Goal: Task Accomplishment & Management: Manage account settings

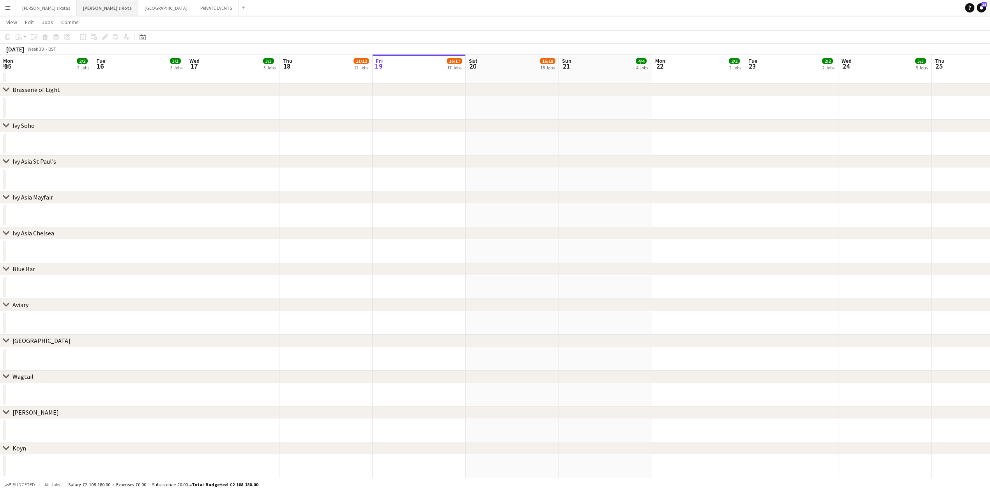
scroll to position [0, 214]
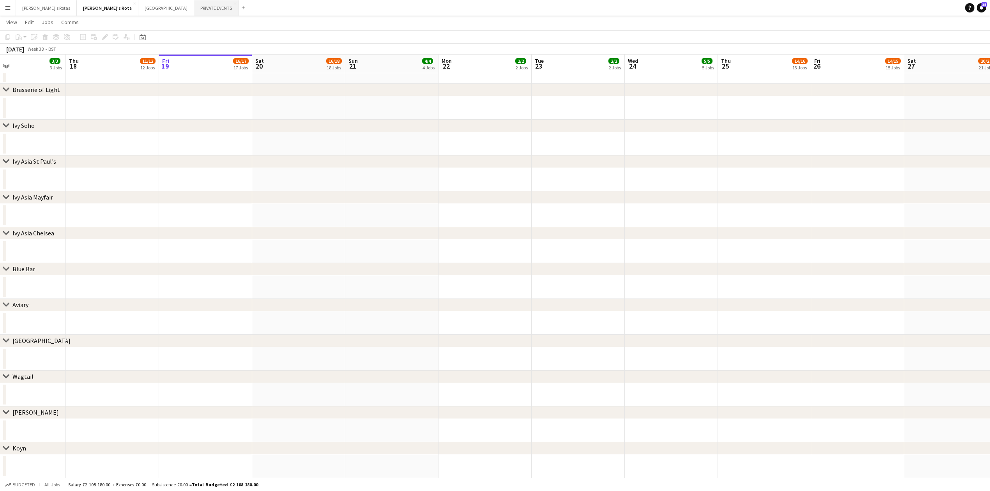
click at [194, 6] on button "PRIVATE EVENTS Close" at bounding box center [216, 7] width 44 height 15
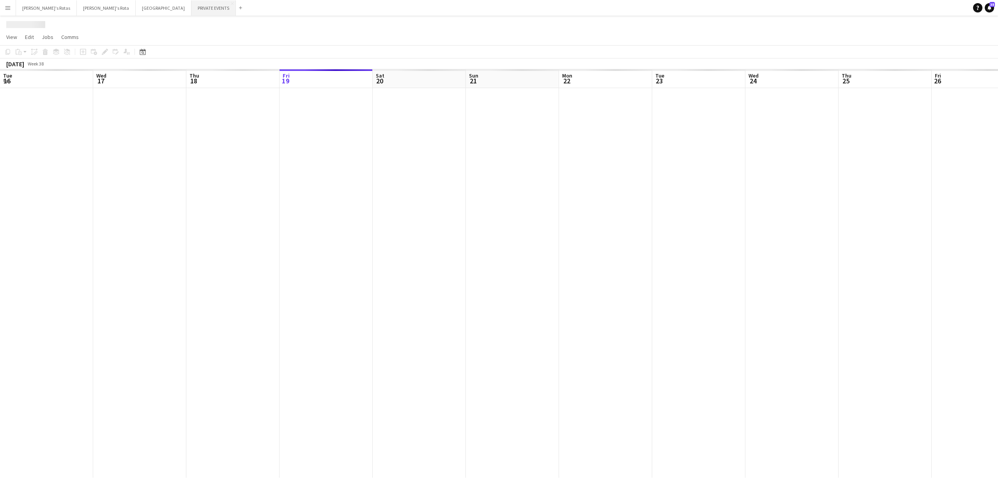
scroll to position [0, 186]
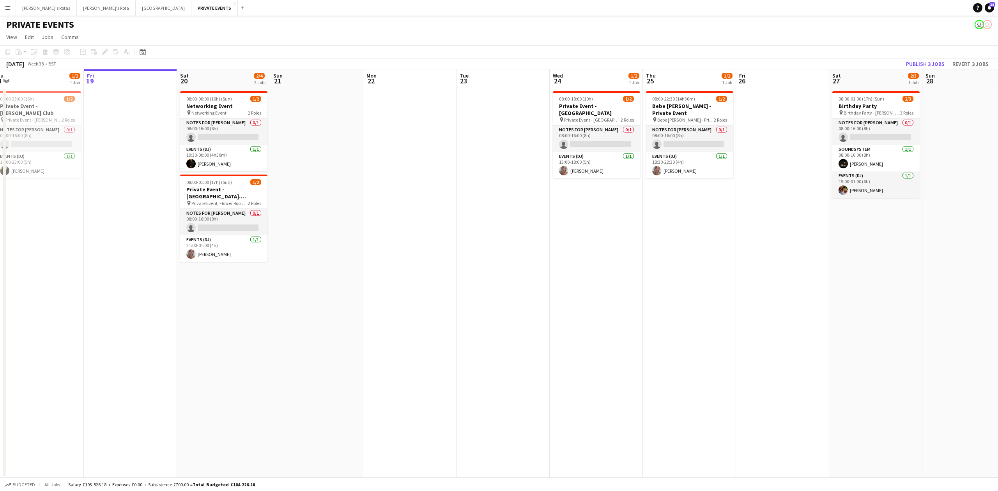
drag, startPoint x: 509, startPoint y: 170, endPoint x: 499, endPoint y: 204, distance: 35.2
click at [499, 204] on app-calendar-viewport "Tue 16 Wed 17 Thu 18 1/2 1 Job Fri 19 Sat 20 2/4 2 Jobs Sun 21 Mon 22 Tue 23 We…" at bounding box center [499, 273] width 998 height 409
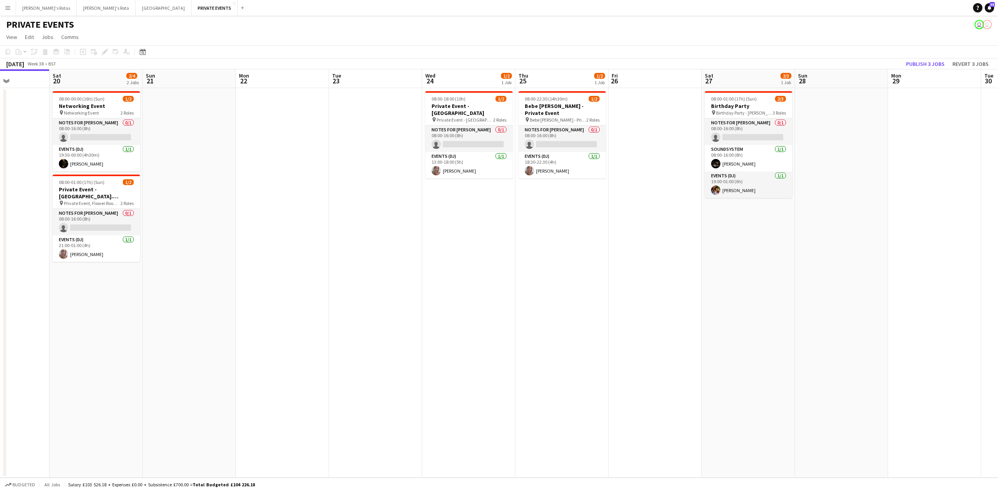
scroll to position [0, 257]
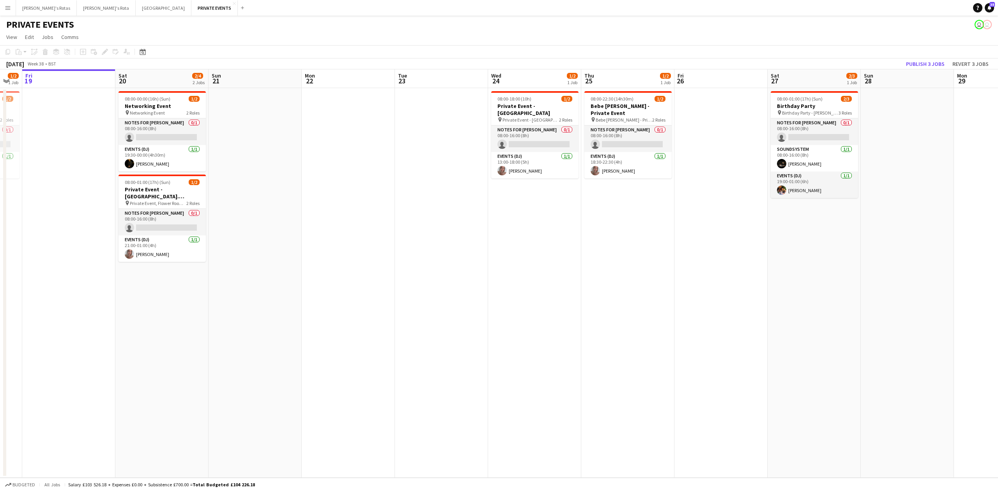
drag, startPoint x: 721, startPoint y: 244, endPoint x: 566, endPoint y: 265, distance: 156.3
click at [566, 265] on app-calendar-viewport "Tue 16 Wed 17 Thu 18 1/2 1 Job Fri 19 Sat 20 2/4 2 Jobs Sun 21 Mon 22 Tue 23 We…" at bounding box center [499, 273] width 998 height 409
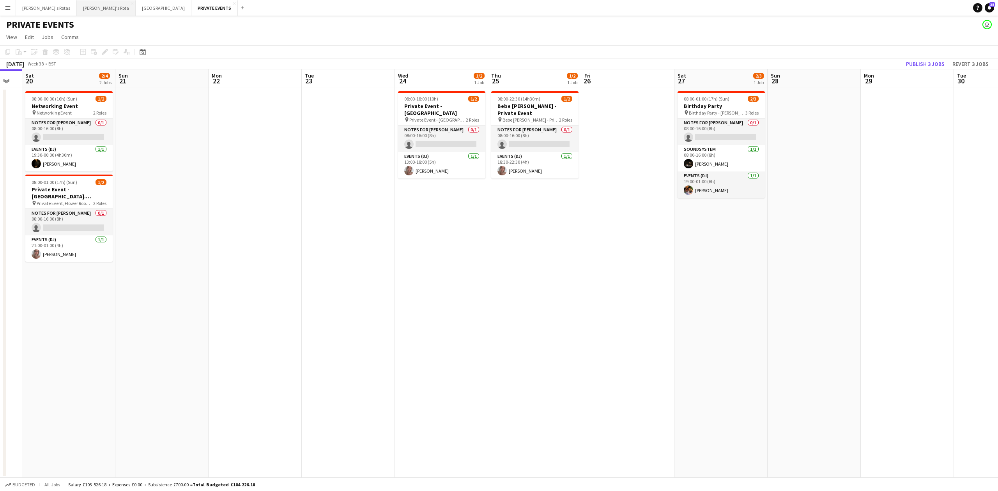
click at [77, 11] on button "[PERSON_NAME]'s Rota Close" at bounding box center [106, 7] width 59 height 15
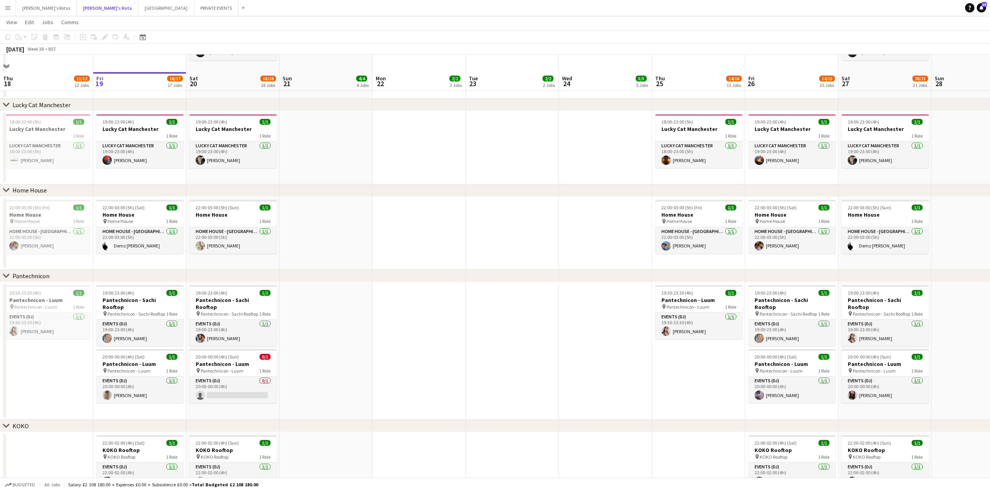
scroll to position [936, 0]
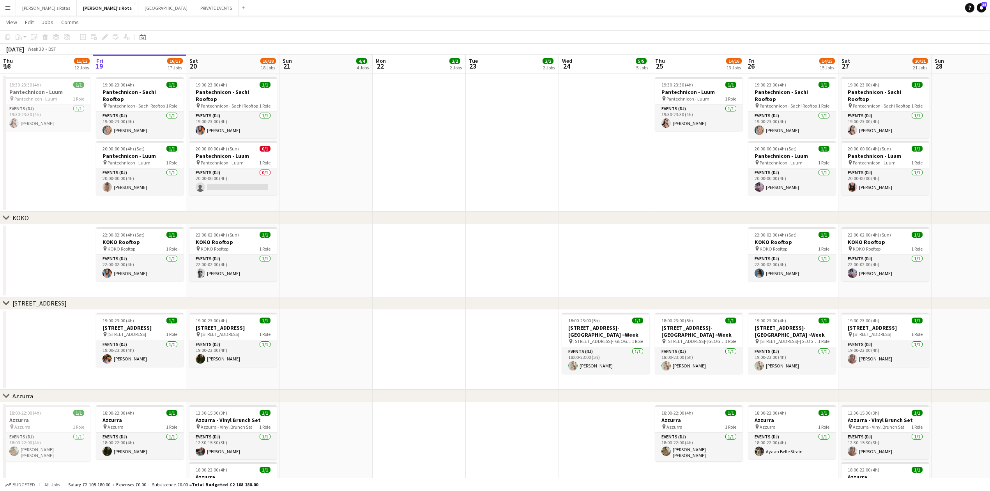
click at [412, 135] on app-date-cell at bounding box center [419, 143] width 93 height 138
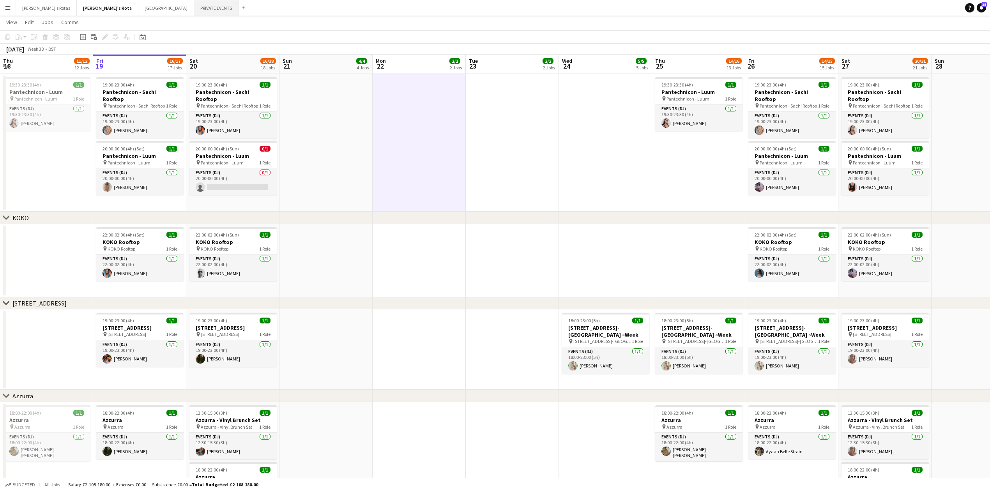
click at [194, 6] on button "PRIVATE EVENTS Close" at bounding box center [216, 7] width 44 height 15
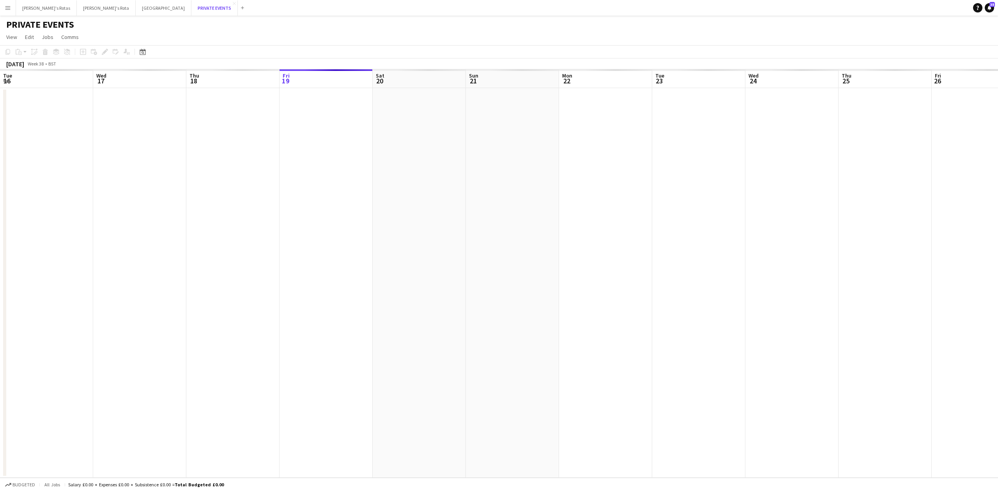
scroll to position [0, 186]
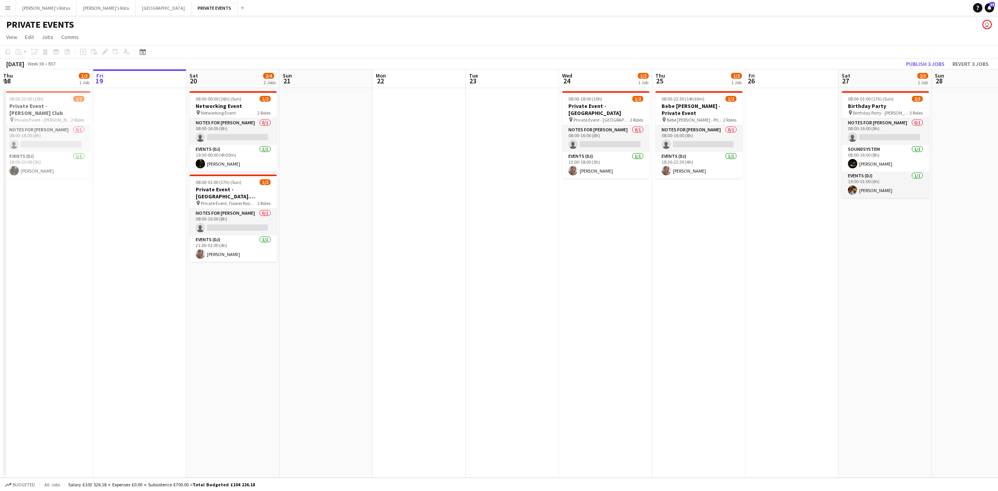
click at [225, 296] on app-date-cell "08:00-00:00 (16h) (Sun) 1/2 Networking Event pin Networking Event 2 Roles Notes…" at bounding box center [232, 283] width 93 height 390
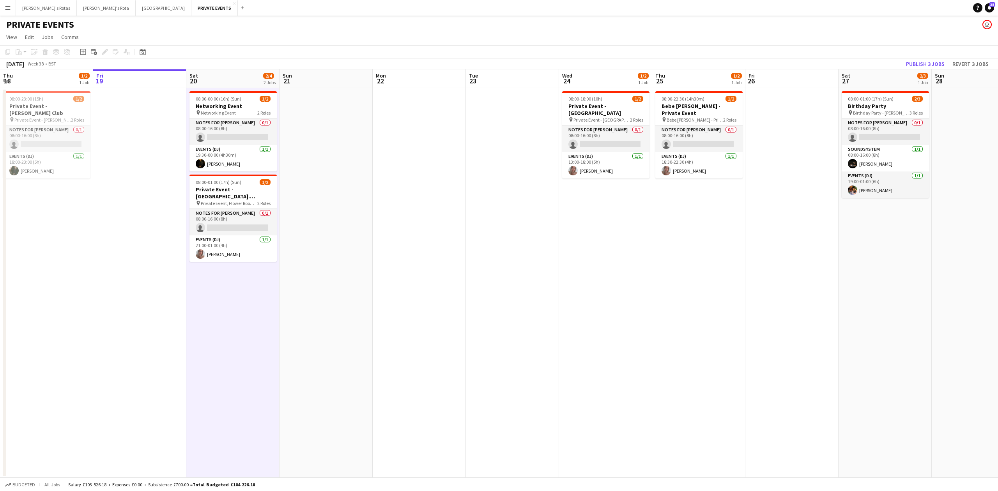
click at [173, 257] on app-date-cell at bounding box center [139, 283] width 93 height 390
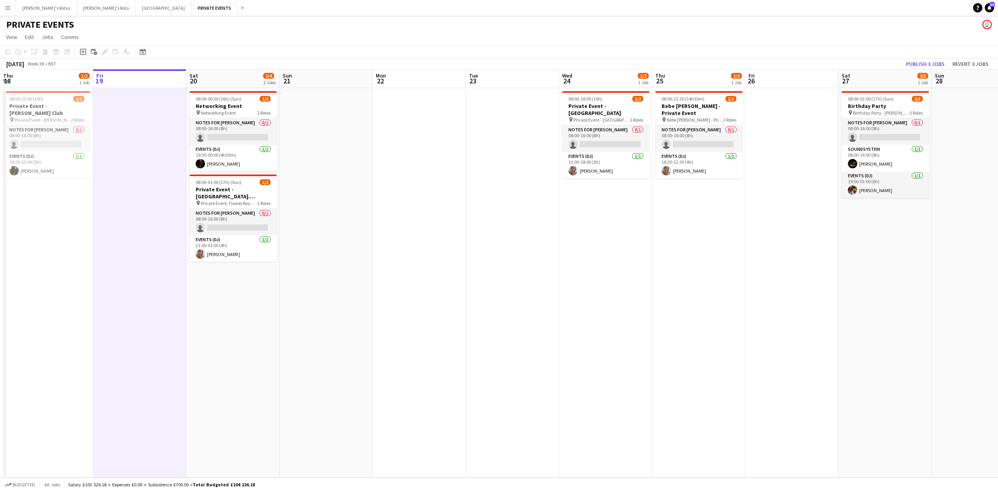
scroll to position [0, 186]
click at [221, 290] on app-date-cell "08:00-00:00 (16h) (Sun) 1/2 Networking Event pin Networking Event 2 Roles Notes…" at bounding box center [233, 283] width 93 height 390
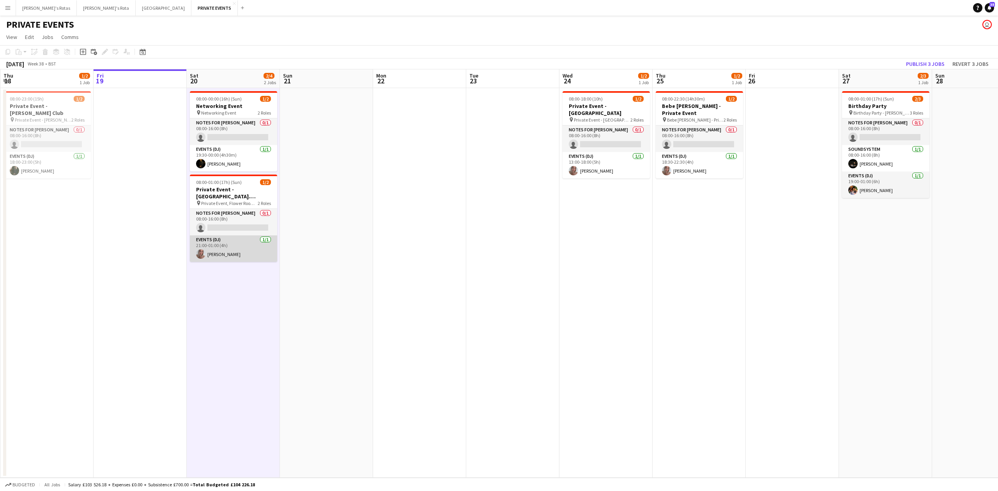
click at [217, 247] on app-card-role "Events (DJ) [DATE] 21:00-01:00 (4h) [PERSON_NAME]" at bounding box center [233, 248] width 87 height 27
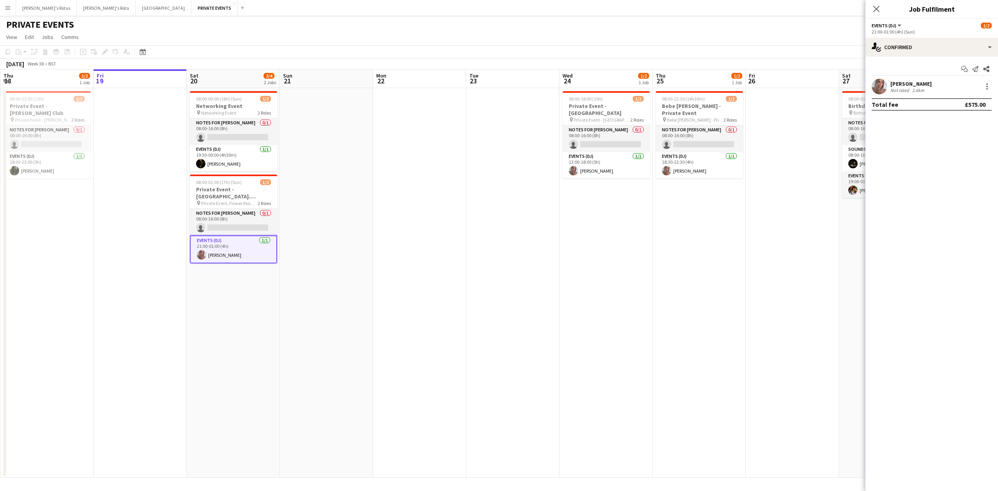
click at [234, 292] on app-date-cell "08:00-00:00 (16h) (Sun) 1/2 Networking Event pin Networking Event 2 Roles Notes…" at bounding box center [233, 283] width 93 height 390
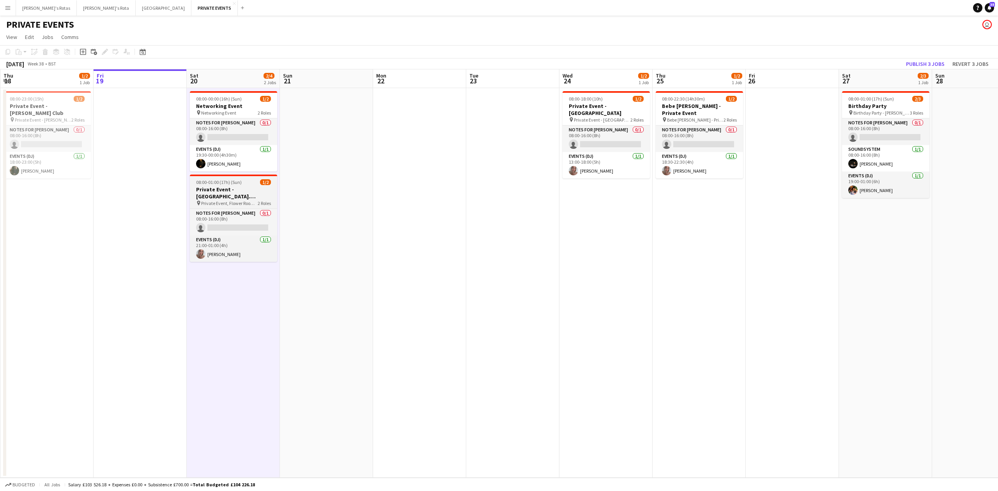
click at [233, 192] on h3 "Private Event - [GEOGRAPHIC_DATA]. [PERSON_NAME]'s" at bounding box center [233, 193] width 87 height 14
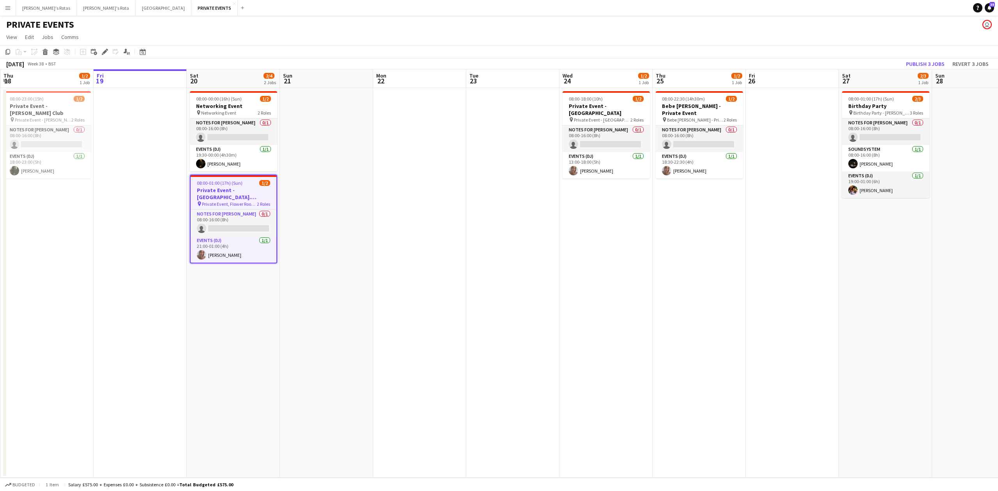
click at [142, 170] on app-date-cell at bounding box center [140, 283] width 93 height 390
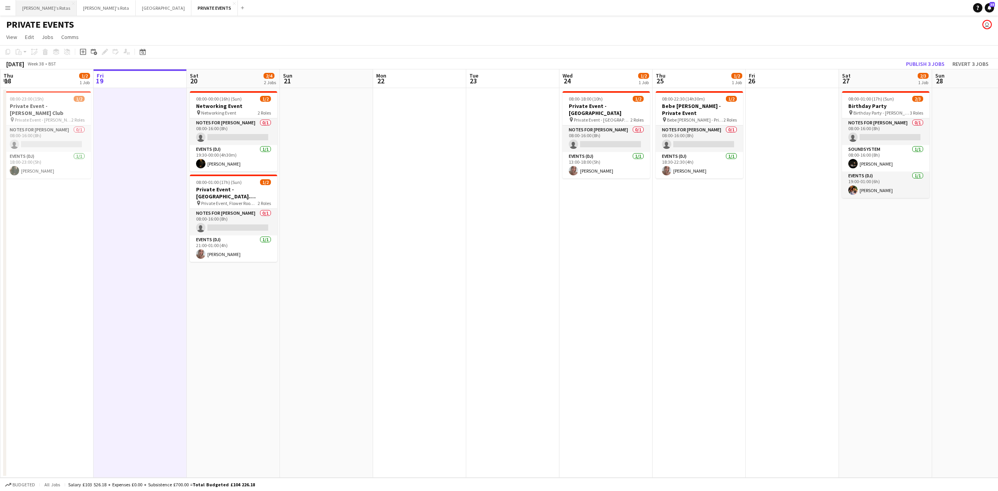
click at [36, 9] on button "[PERSON_NAME]'s Rotas Close" at bounding box center [46, 7] width 61 height 15
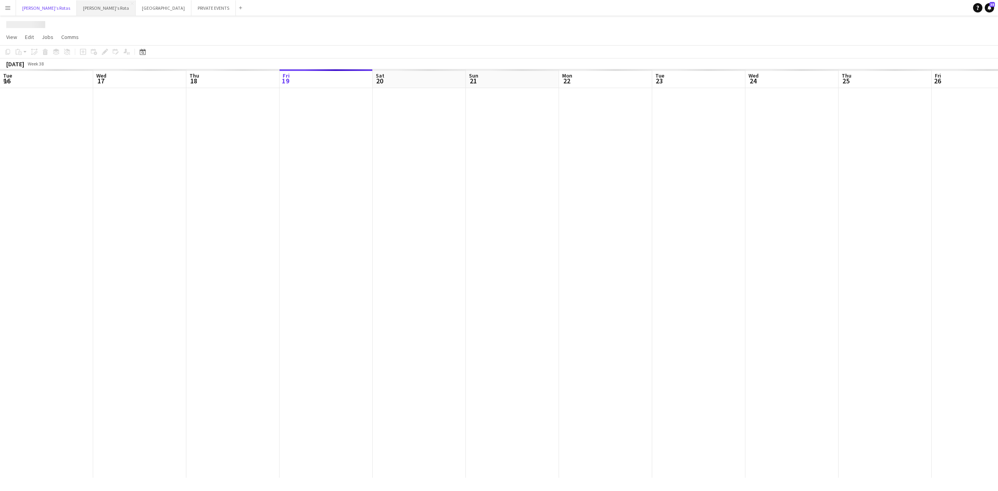
scroll to position [0, 186]
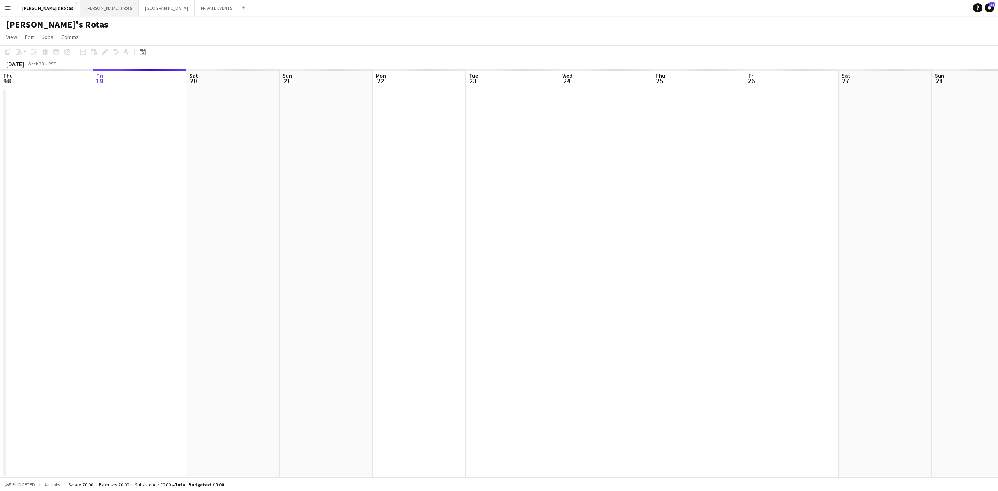
click at [83, 7] on button "[PERSON_NAME]'s Rota Close" at bounding box center [109, 7] width 59 height 15
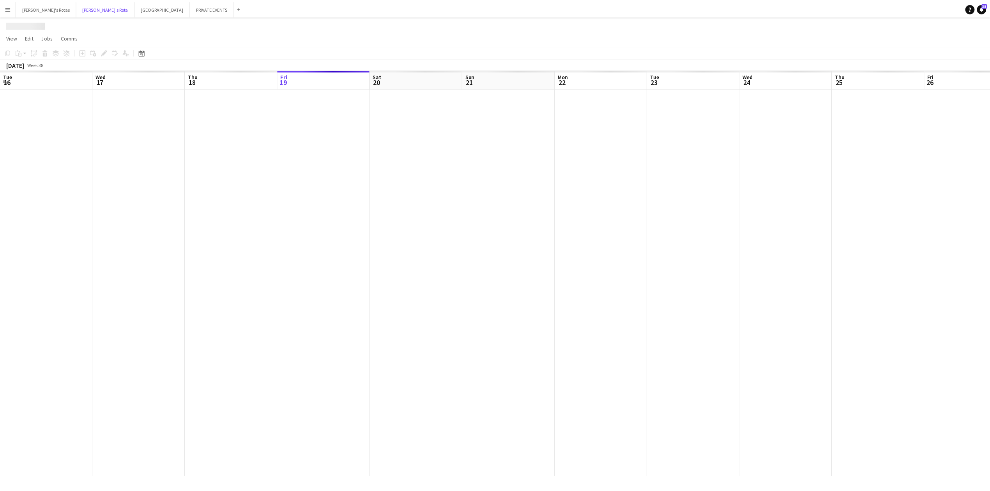
scroll to position [0, 186]
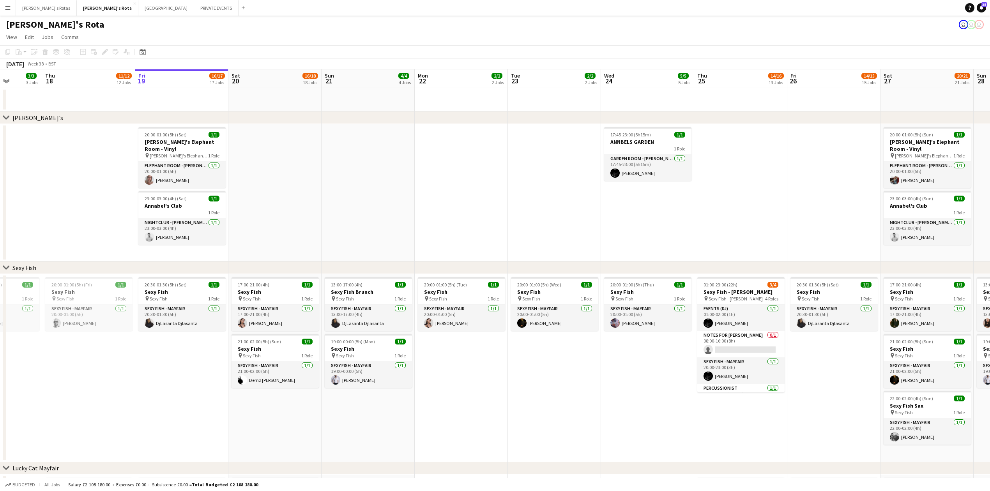
drag, startPoint x: 163, startPoint y: 374, endPoint x: 310, endPoint y: 361, distance: 148.0
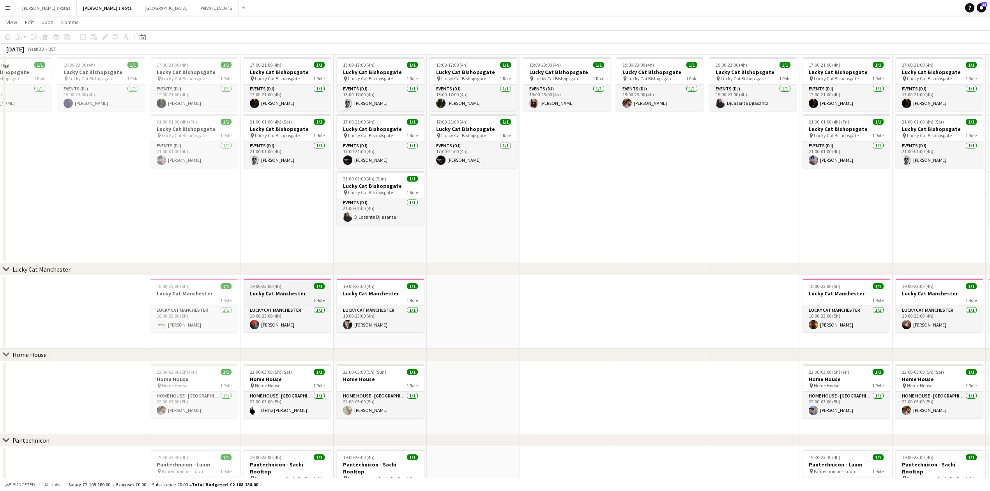
scroll to position [624, 0]
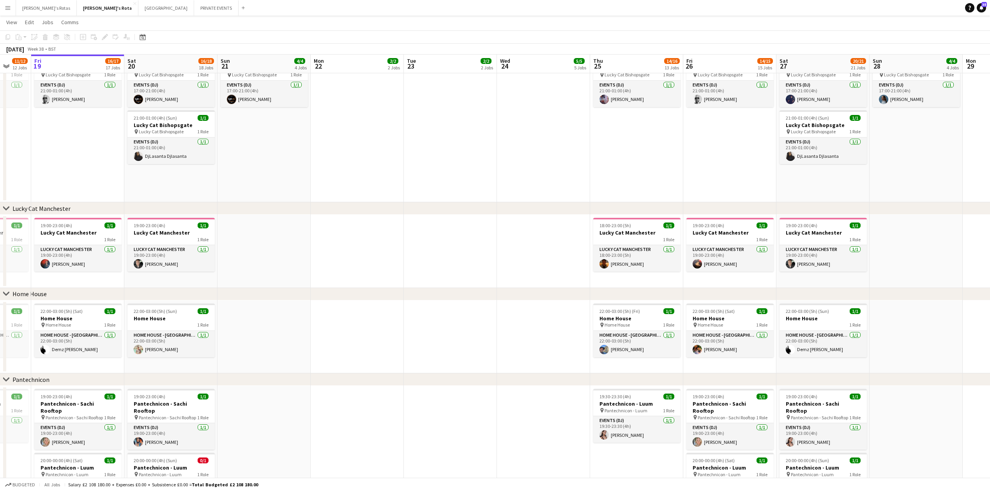
drag, startPoint x: 774, startPoint y: 273, endPoint x: 563, endPoint y: 323, distance: 217.2
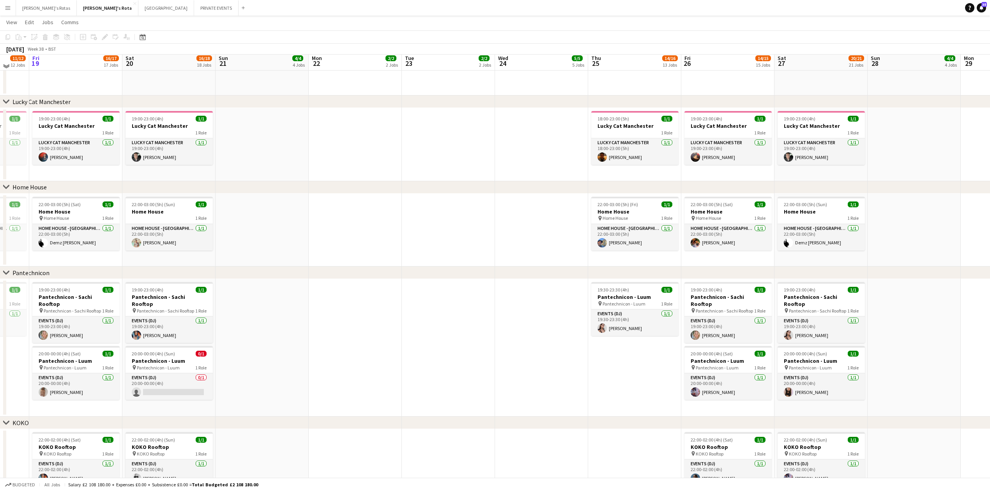
scroll to position [832, 0]
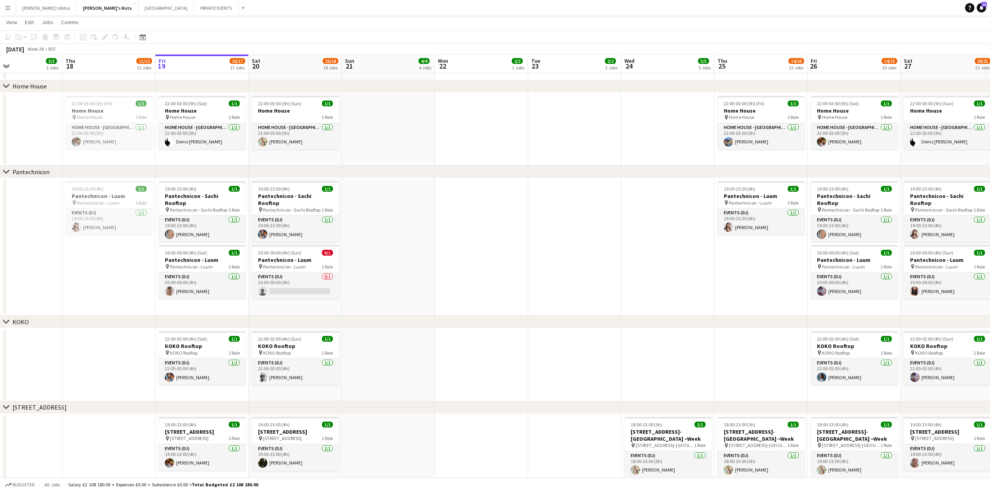
drag, startPoint x: 408, startPoint y: 247, endPoint x: 543, endPoint y: 227, distance: 137.2
click at [551, 231] on app-calendar-viewport "Mon 15 2/2 2 Jobs Tue 16 3/3 3 Jobs Wed 17 3/3 3 Jobs Thu 18 11/12 12 Jobs Fri …" at bounding box center [495, 344] width 990 height 2290
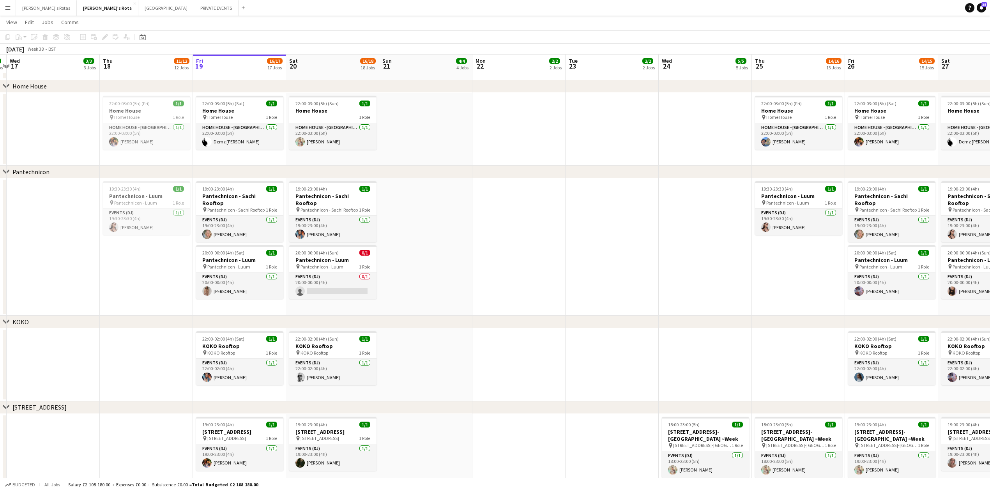
drag, startPoint x: 512, startPoint y: 227, endPoint x: 578, endPoint y: 224, distance: 65.6
click at [577, 224] on app-calendar-viewport "Mon 15 2/2 2 Jobs Tue 16 3/3 3 Jobs Wed 17 3/3 3 Jobs Thu 18 11/12 12 Jobs Fri …" at bounding box center [495, 344] width 990 height 2290
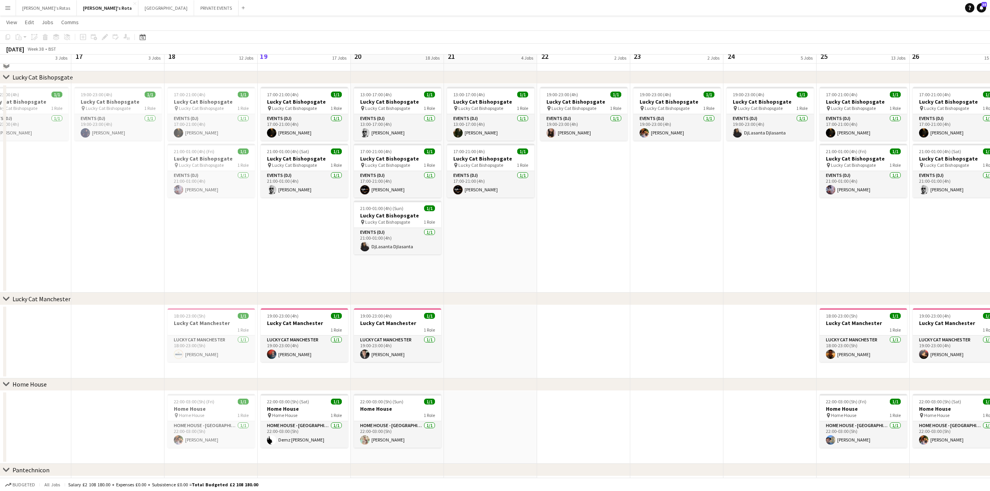
scroll to position [520, 0]
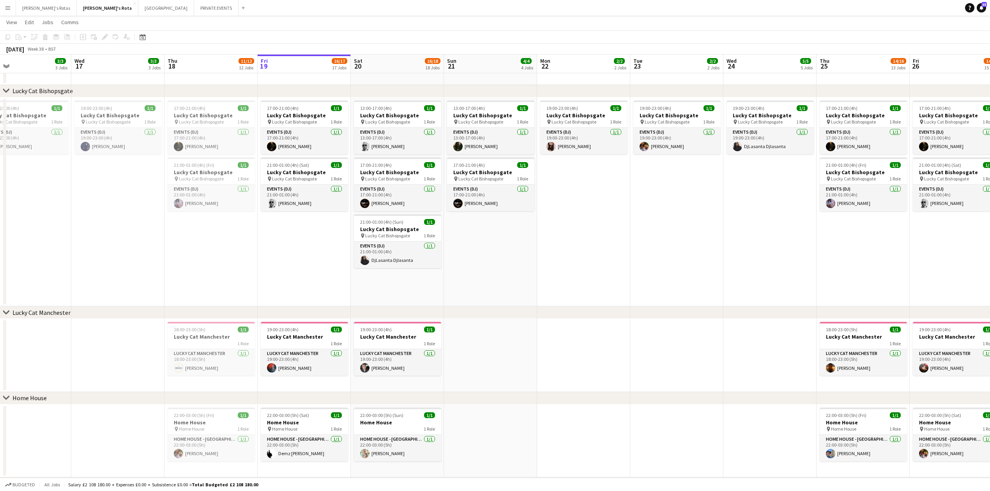
click at [271, 266] on app-date-cell "17:00-21:00 (4h) 1/1 Lucky Cat Bishopsgate pin Lucky Cat Bishopsgate 1 Role Eve…" at bounding box center [304, 201] width 93 height 209
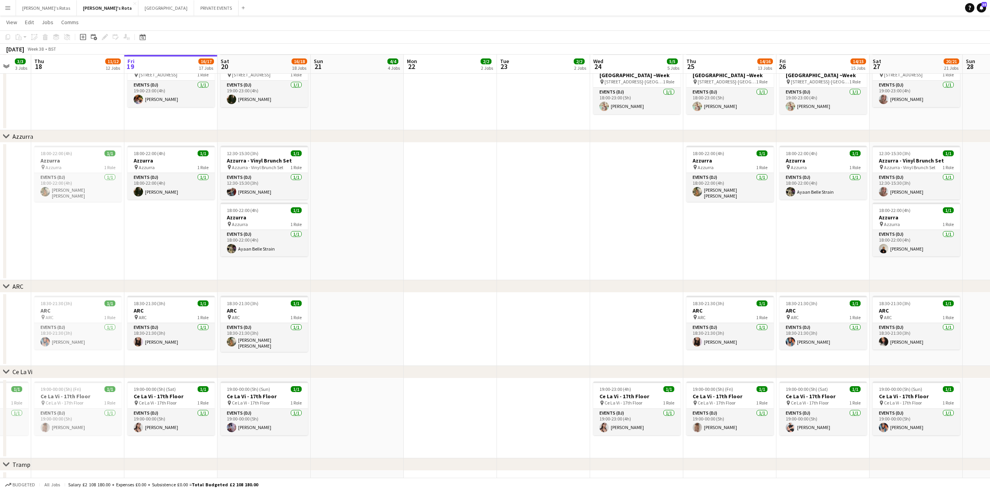
scroll to position [0, 342]
drag, startPoint x: 732, startPoint y: 196, endPoint x: 599, endPoint y: 222, distance: 135.9
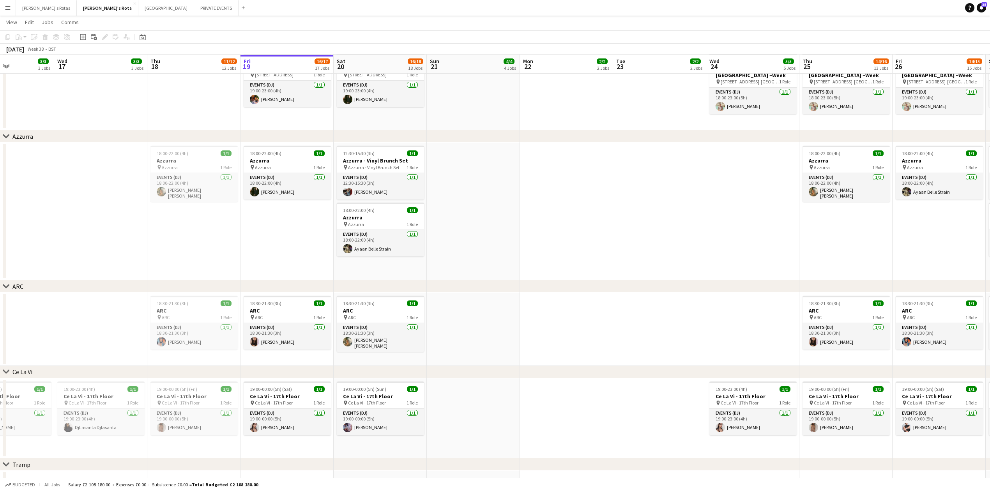
scroll to position [0, 192]
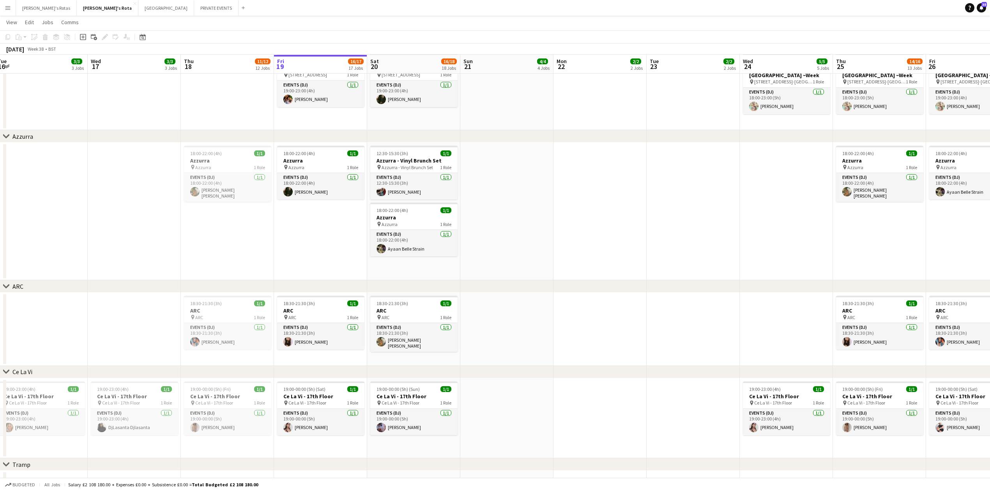
drag, startPoint x: 646, startPoint y: 222, endPoint x: 770, endPoint y: 211, distance: 124.1
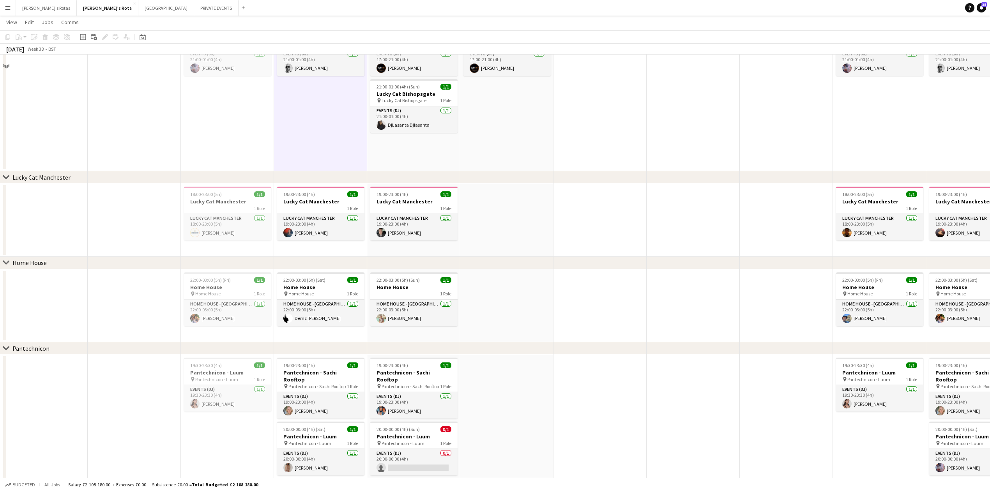
scroll to position [727, 0]
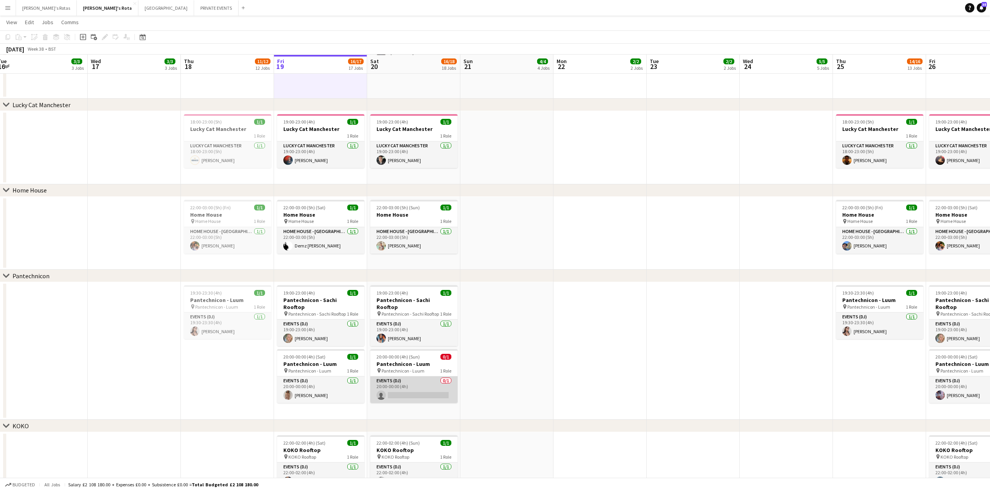
click at [395, 379] on app-card-role "Events (DJ) 0/1 20:00-00:00 (4h) single-neutral-actions" at bounding box center [413, 390] width 87 height 27
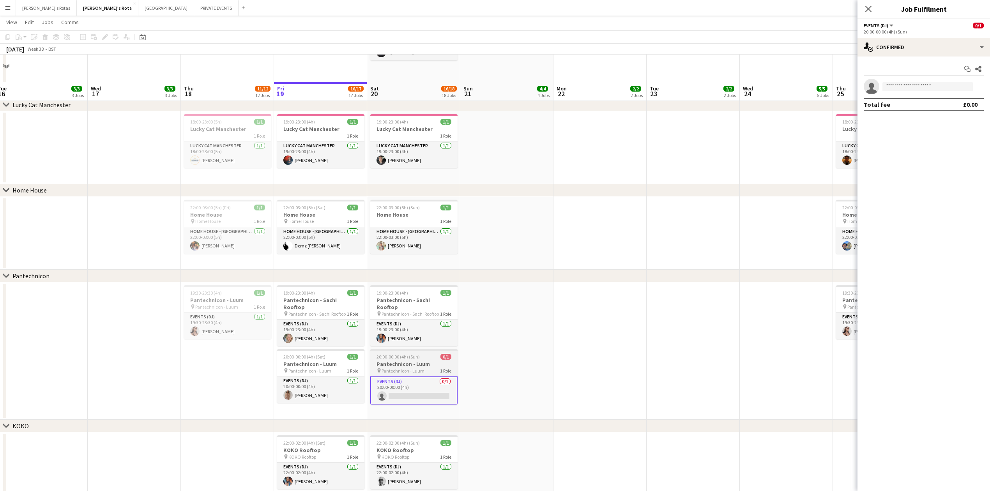
scroll to position [780, 0]
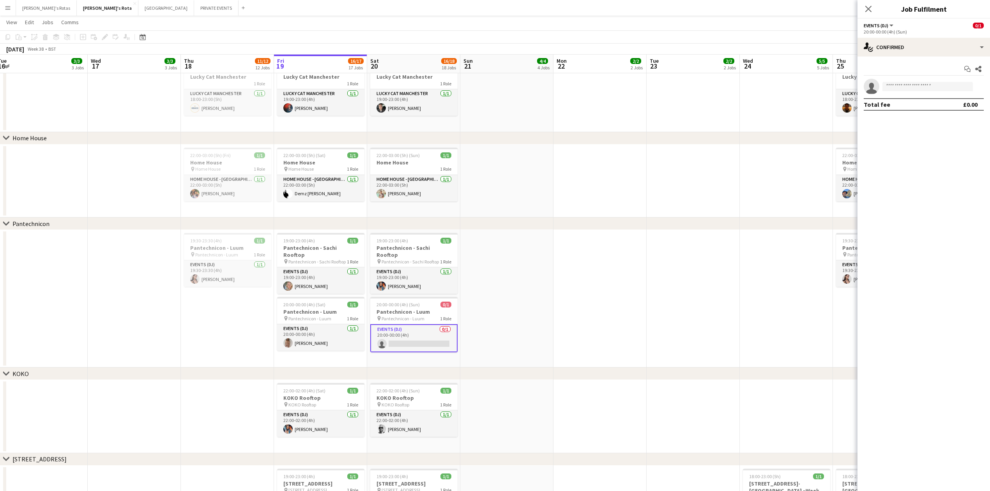
click at [935, 78] on div "Start chat Share single-neutral-actions Total fee £0.00" at bounding box center [924, 87] width 133 height 60
click at [930, 86] on input at bounding box center [928, 86] width 90 height 9
type input "*"
click at [522, 158] on app-date-cell at bounding box center [506, 181] width 93 height 73
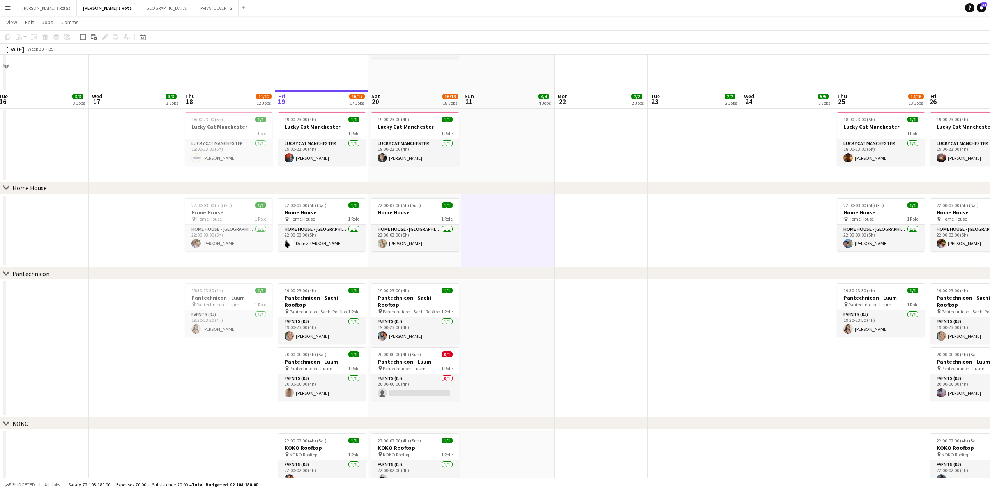
scroll to position [676, 0]
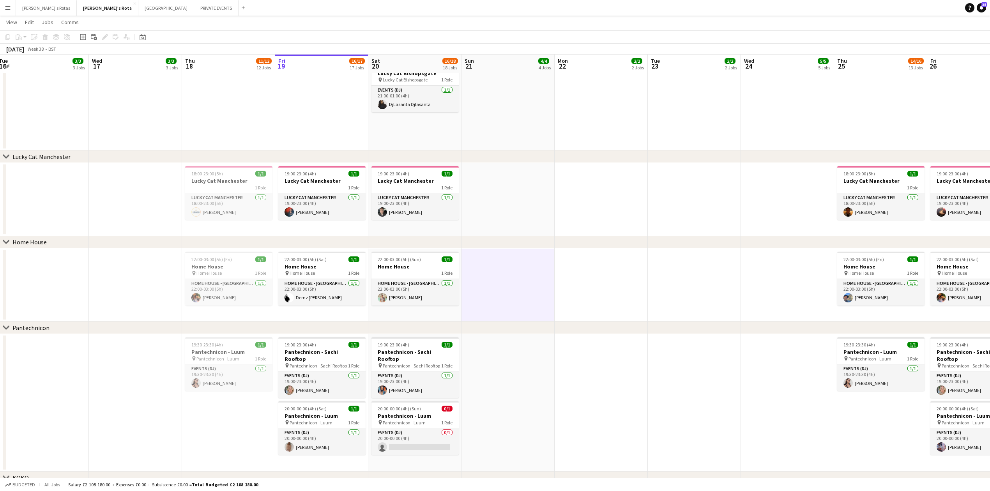
drag, startPoint x: 699, startPoint y: 163, endPoint x: 548, endPoint y: 166, distance: 150.9
click at [548, 166] on div "chevron-right [PERSON_NAME]'s chevron-right Sexy Fish chevron-right Lucky Cat M…" at bounding box center [495, 500] width 990 height 2290
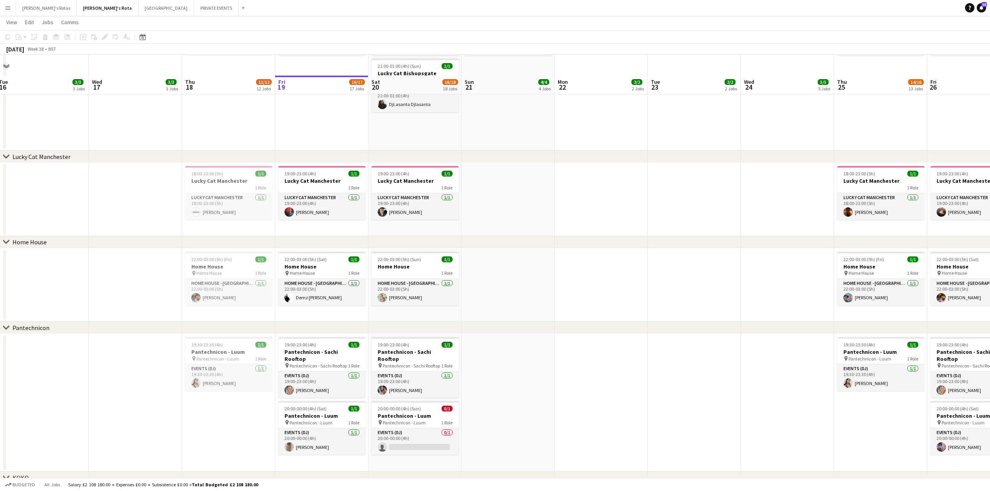
scroll to position [780, 0]
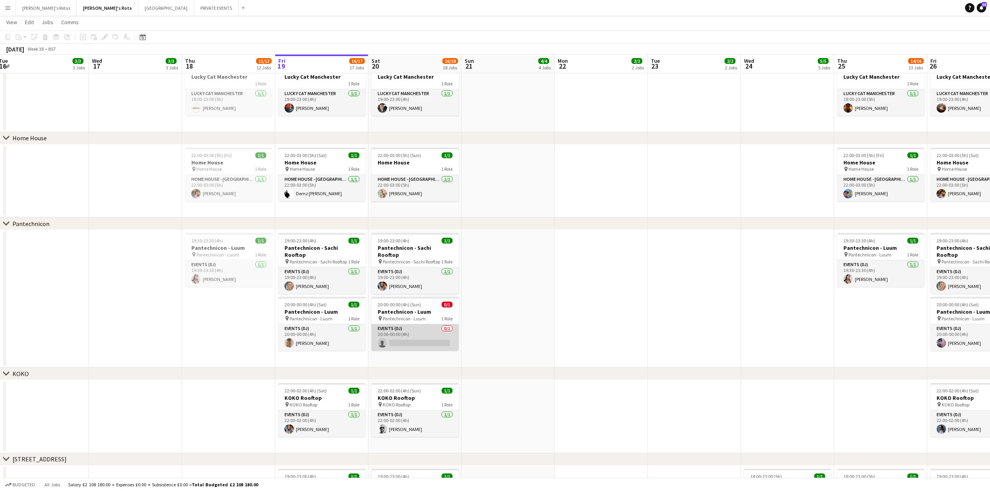
click at [396, 324] on app-card-role "Events (DJ) 0/1 20:00-00:00 (4h) single-neutral-actions" at bounding box center [415, 337] width 87 height 27
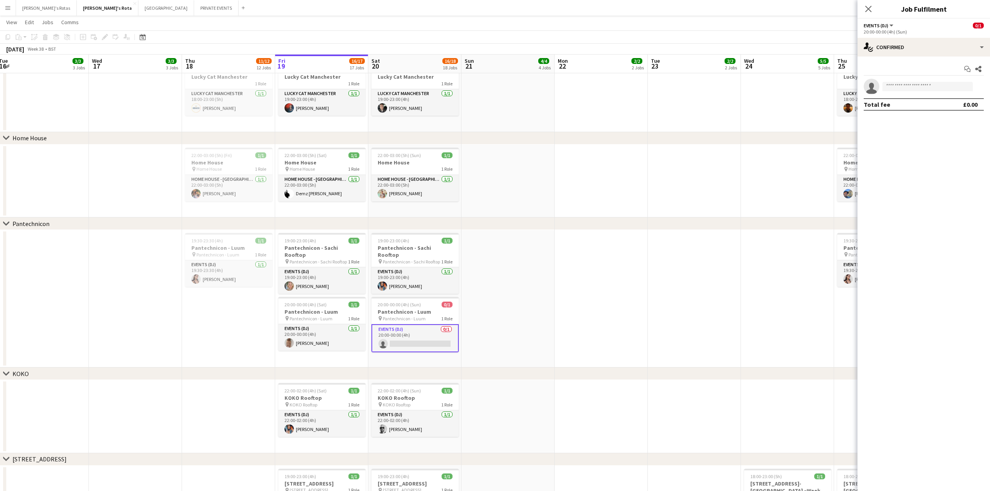
click at [687, 232] on app-date-cell at bounding box center [694, 299] width 93 height 138
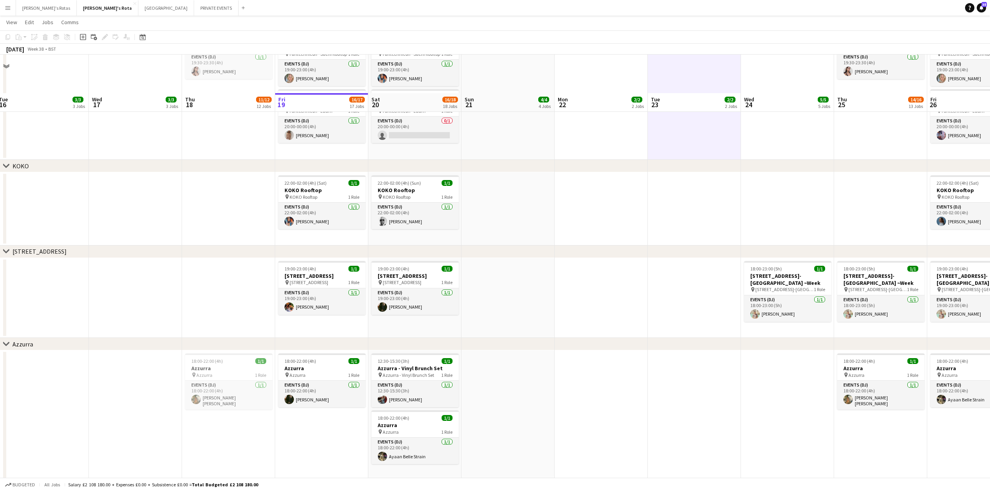
scroll to position [1092, 0]
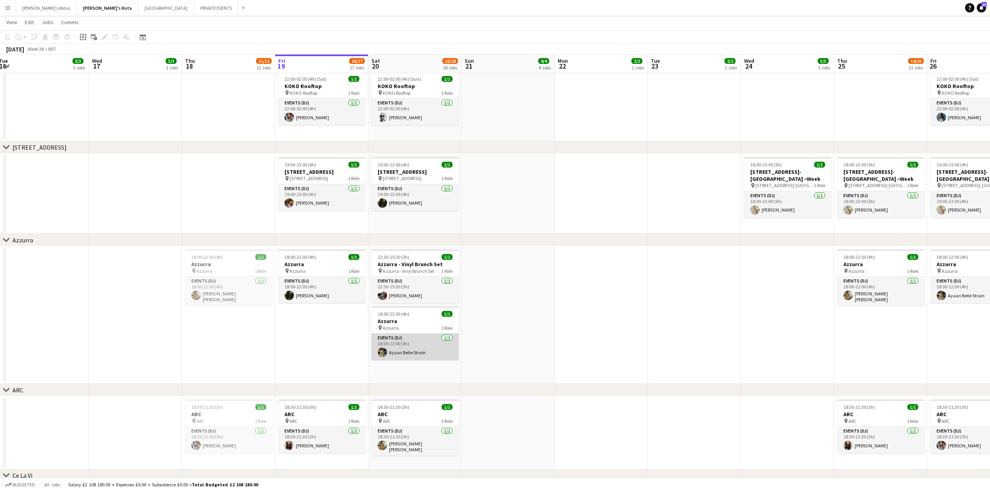
click at [386, 347] on app-card-role "Events (DJ) [DATE] 18:00-22:00 (4h) [PERSON_NAME]" at bounding box center [415, 347] width 87 height 27
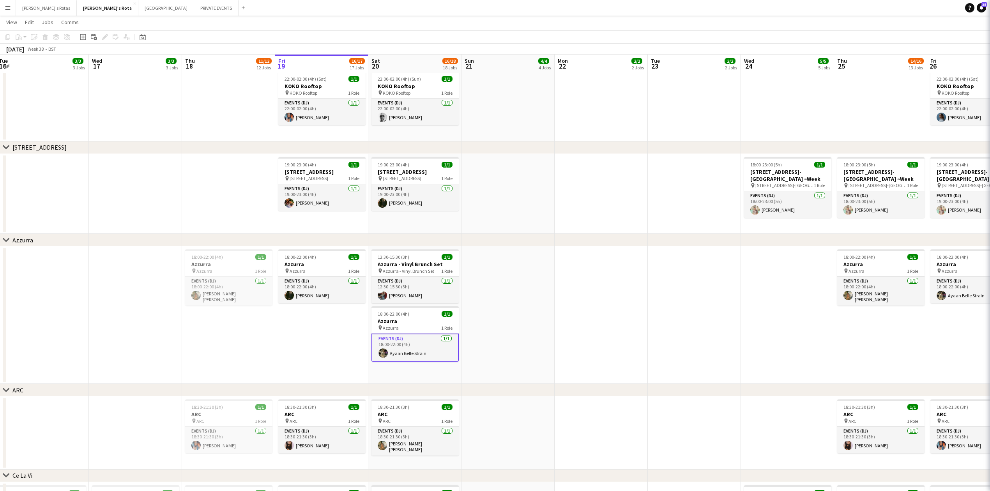
scroll to position [0, 189]
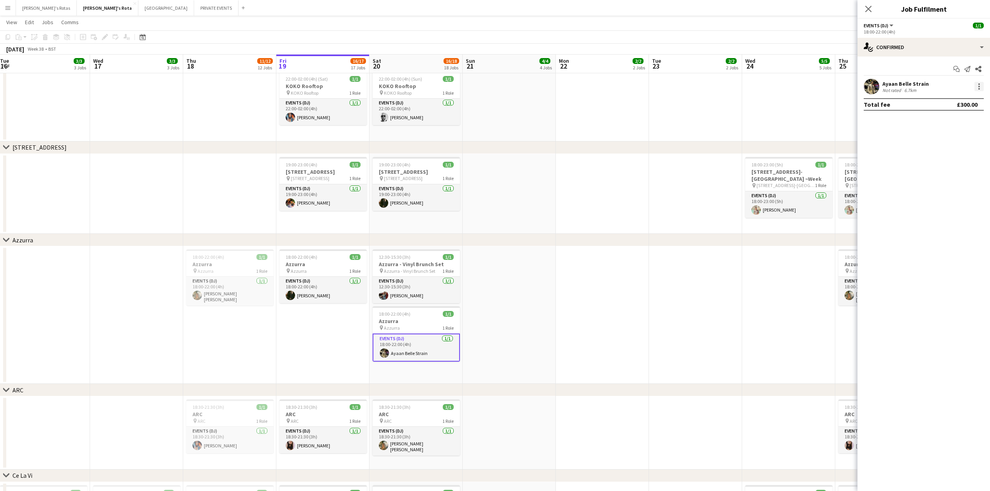
click at [981, 86] on div at bounding box center [979, 86] width 9 height 9
click at [953, 168] on button "Remove" at bounding box center [953, 176] width 61 height 19
drag, startPoint x: 869, startPoint y: 11, endPoint x: 868, endPoint y: 15, distance: 4.1
click at [869, 11] on icon "Close pop-in" at bounding box center [869, 9] width 6 height 6
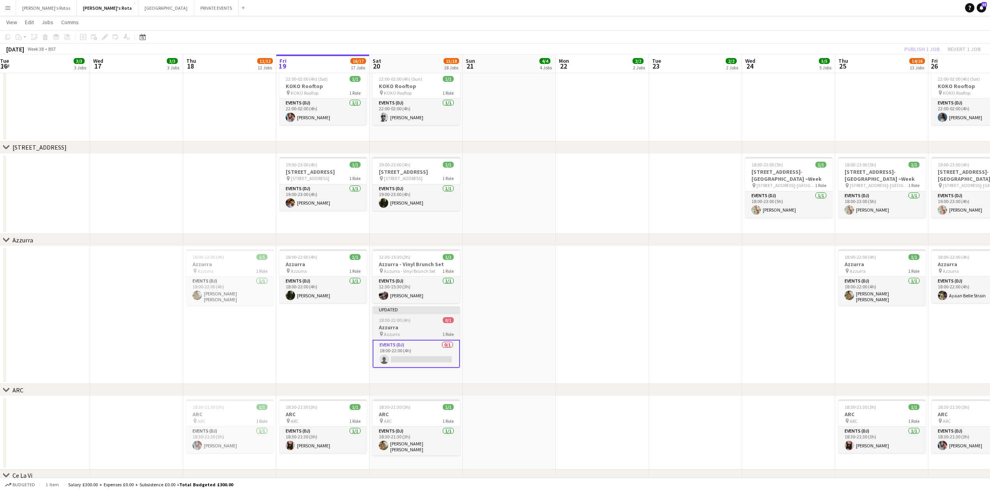
click at [409, 329] on h3 "Azzurra" at bounding box center [416, 327] width 87 height 7
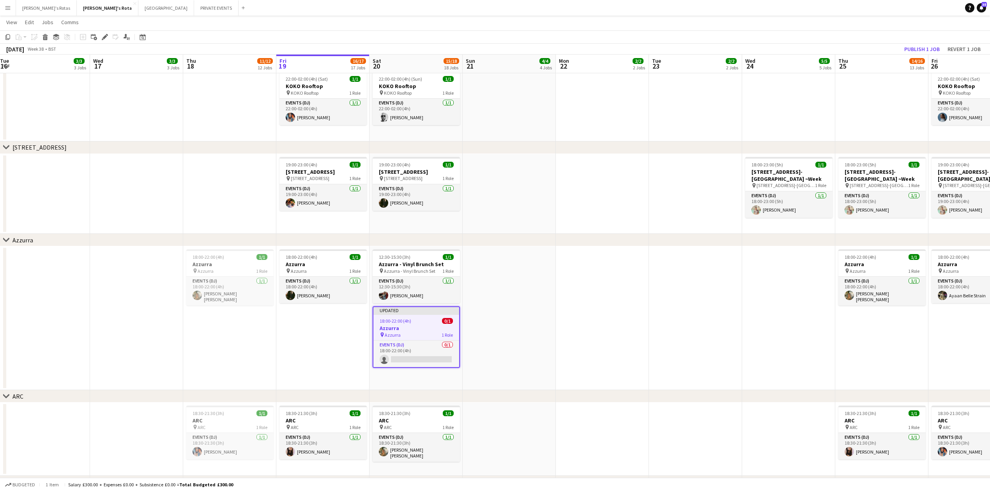
scroll to position [0, 190]
click at [927, 55] on app-board-header-date "Thu 25 14/16 13 Jobs" at bounding box center [881, 64] width 93 height 19
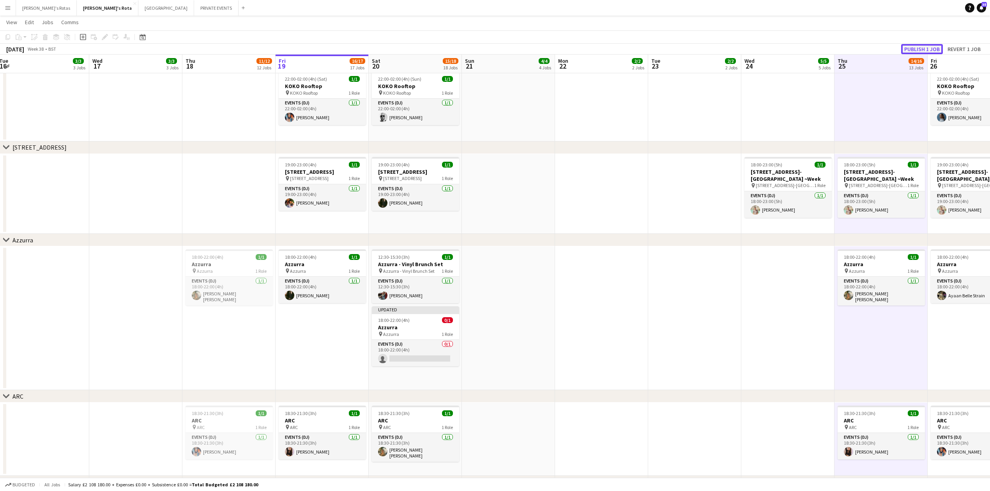
click at [925, 46] on button "Publish 1 job" at bounding box center [922, 49] width 42 height 10
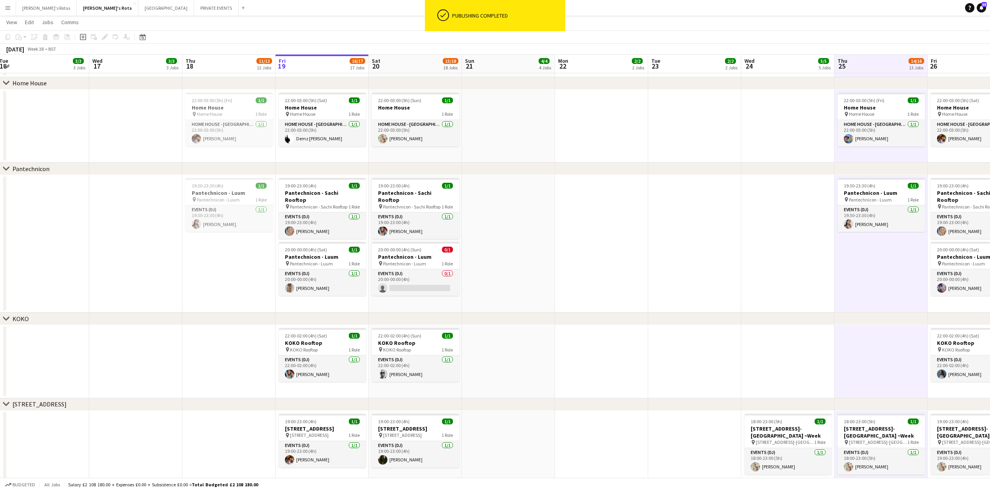
scroll to position [832, 0]
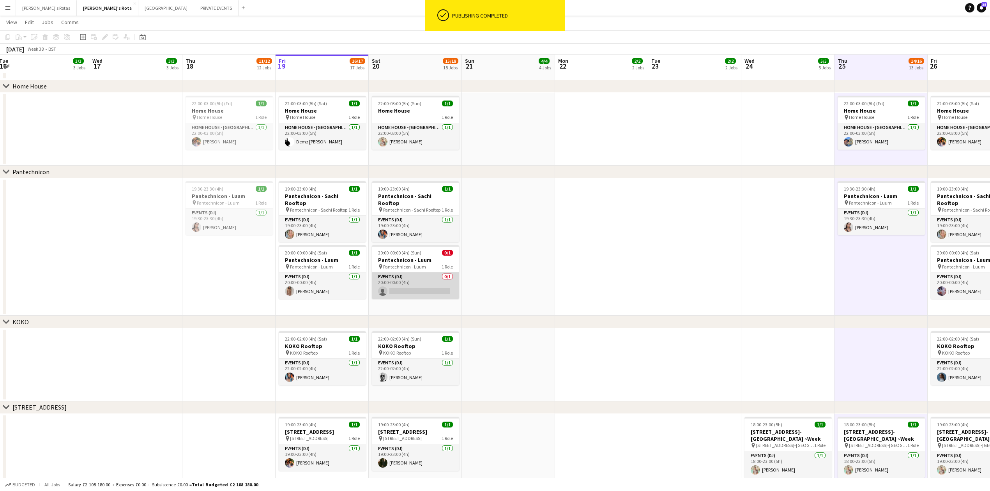
click at [393, 292] on app-card-role "Events (DJ) 0/1 20:00-00:00 (4h) single-neutral-actions" at bounding box center [415, 286] width 87 height 27
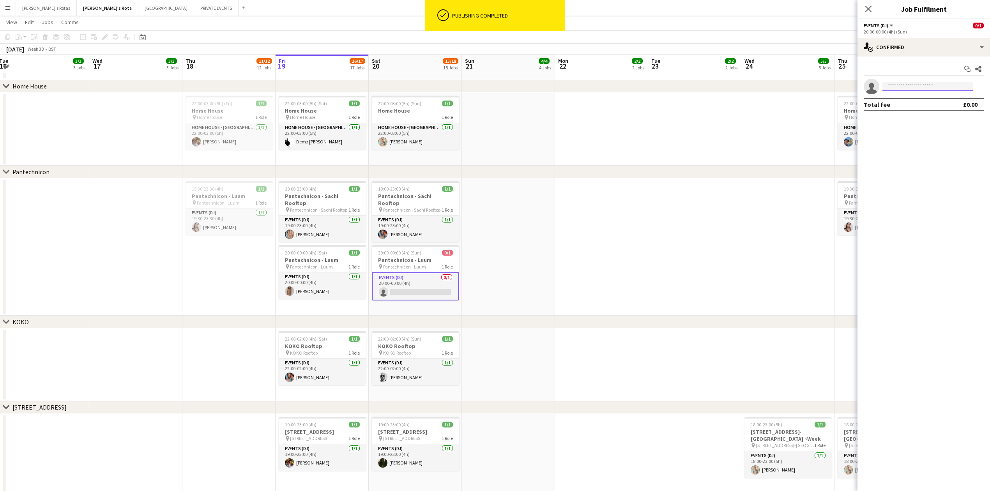
click at [913, 83] on input at bounding box center [928, 86] width 90 height 9
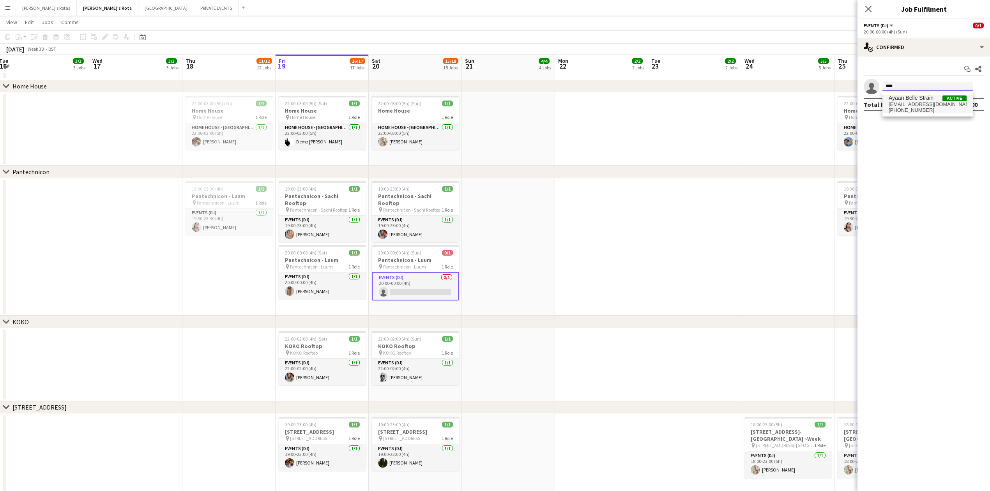
type input "****"
click at [945, 103] on span "[EMAIL_ADDRESS][DOMAIN_NAME]" at bounding box center [928, 104] width 78 height 6
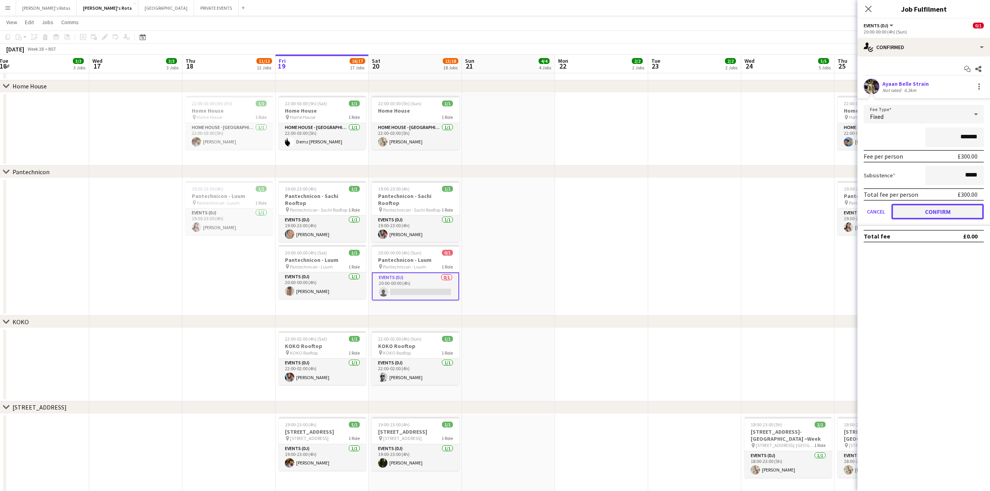
click at [949, 208] on button "Confirm" at bounding box center [938, 212] width 92 height 16
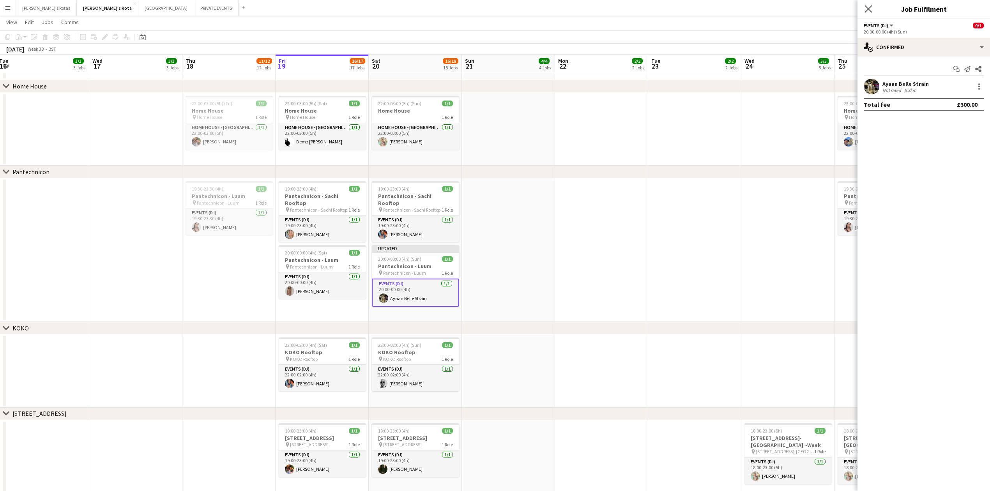
click at [864, 8] on app-icon "Close pop-in" at bounding box center [868, 9] width 11 height 11
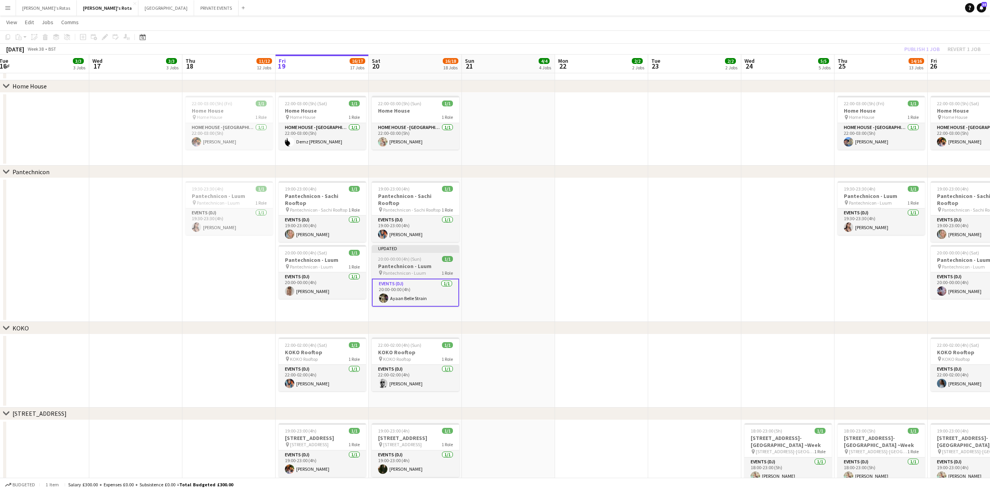
click at [396, 263] on h3 "Pantechnicon - Luum" at bounding box center [415, 266] width 87 height 7
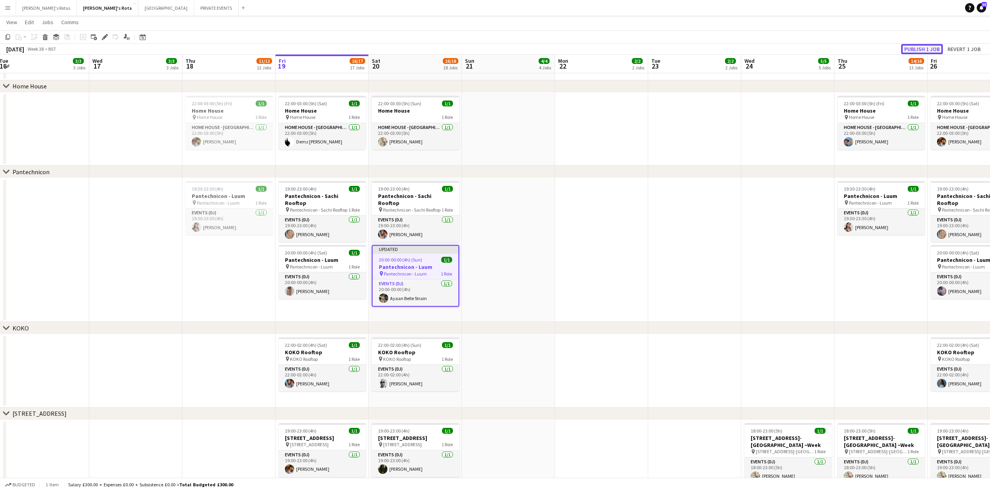
click at [915, 49] on button "Publish 1 job" at bounding box center [922, 49] width 42 height 10
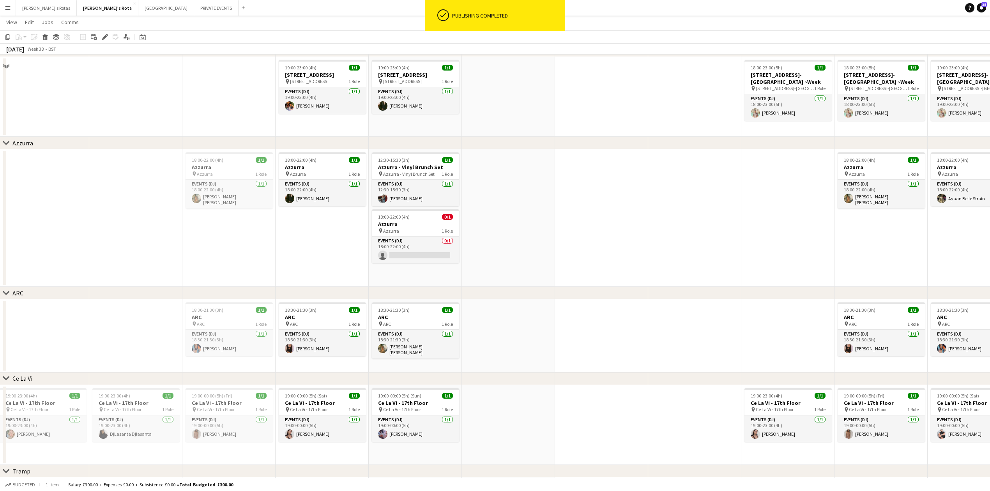
scroll to position [1195, 0]
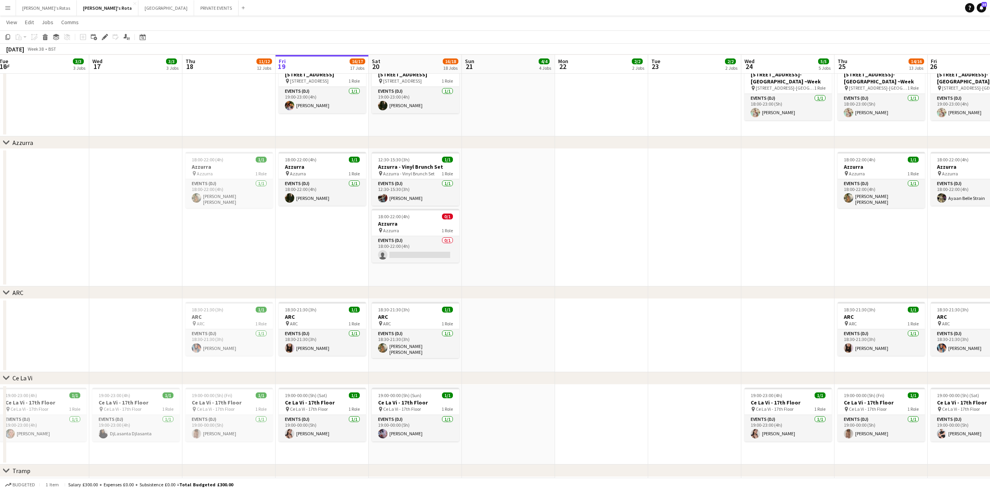
click at [307, 267] on app-date-cell "18:00-22:00 (4h) 1/1 Azzurra pin Azzurra 1 Role Events (DJ) [DATE] 18:00-22:00 …" at bounding box center [322, 218] width 93 height 138
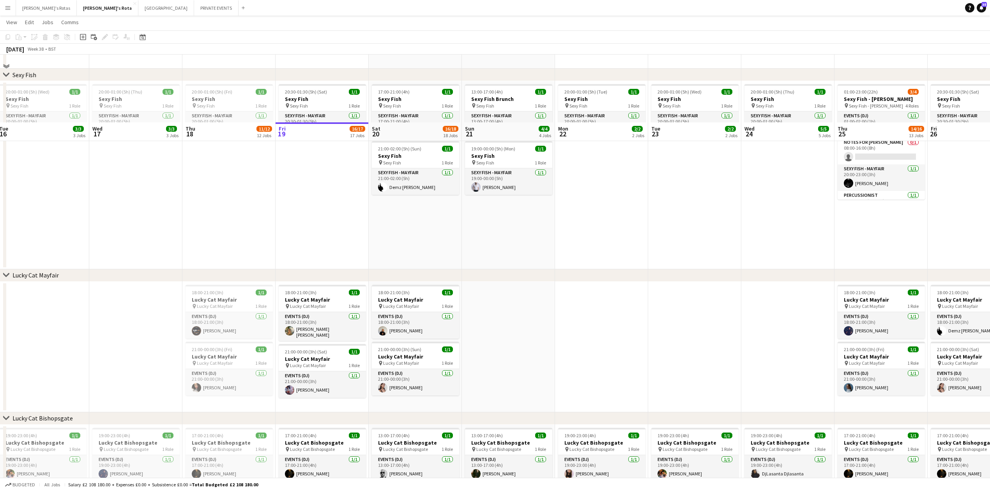
scroll to position [104, 0]
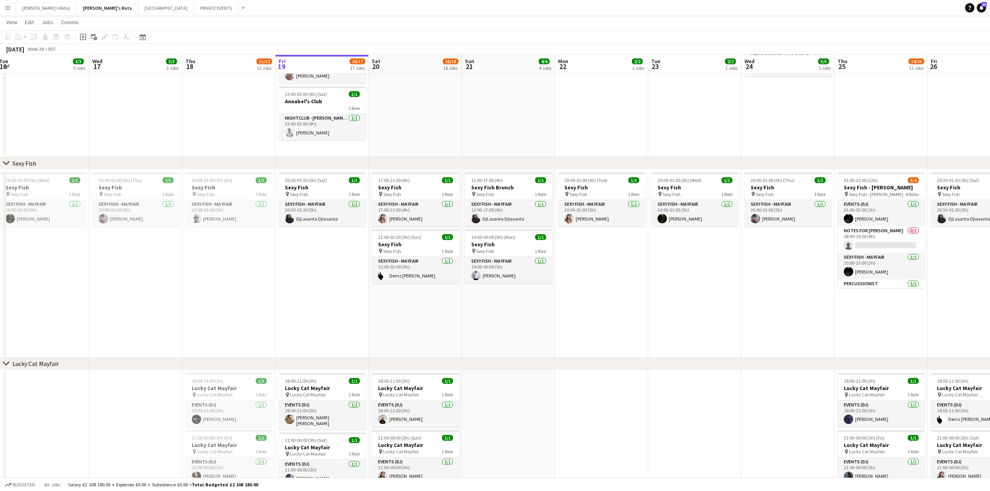
click at [227, 108] on app-date-cell at bounding box center [228, 88] width 93 height 138
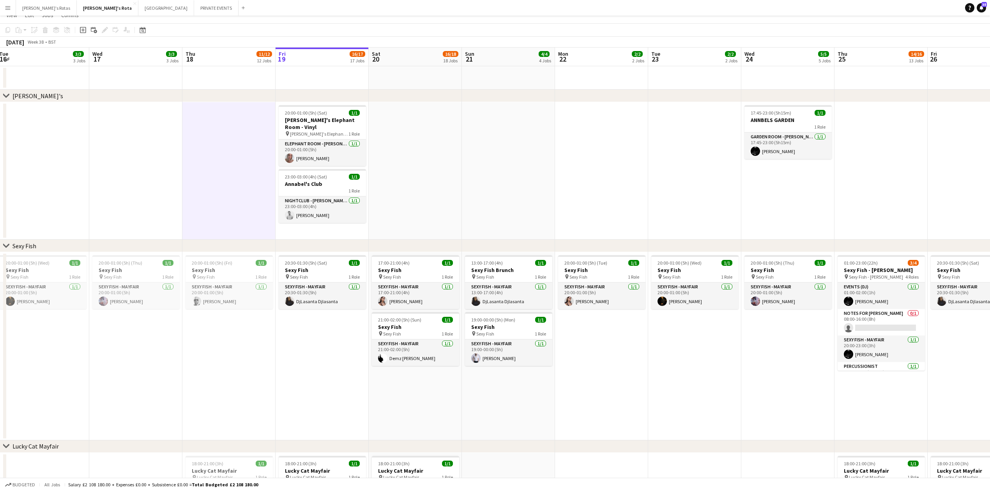
scroll to position [0, 0]
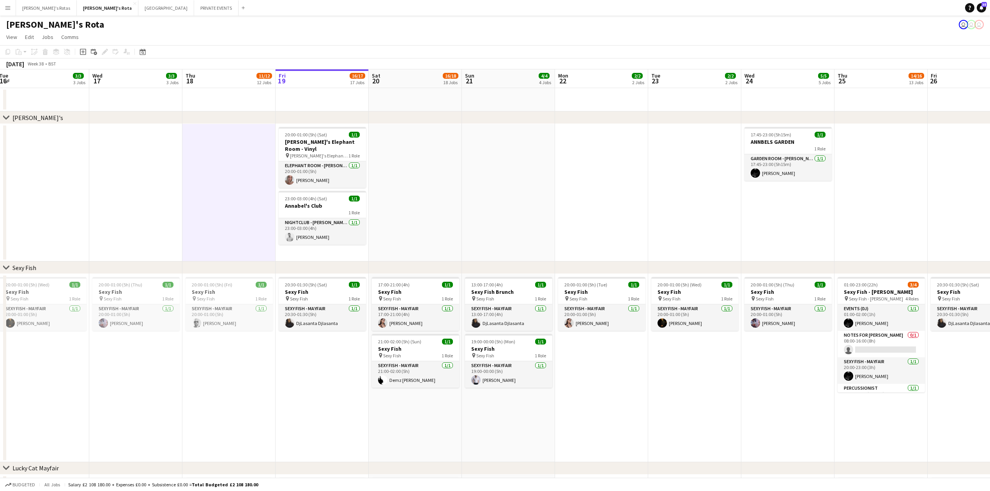
click at [306, 378] on app-date-cell "20:30-01:30 (5h) (Sat) 1/1 Sexy Fish pin Sexy Fish 1 Role SEXY FISH - MAYFAIR […" at bounding box center [322, 368] width 93 height 188
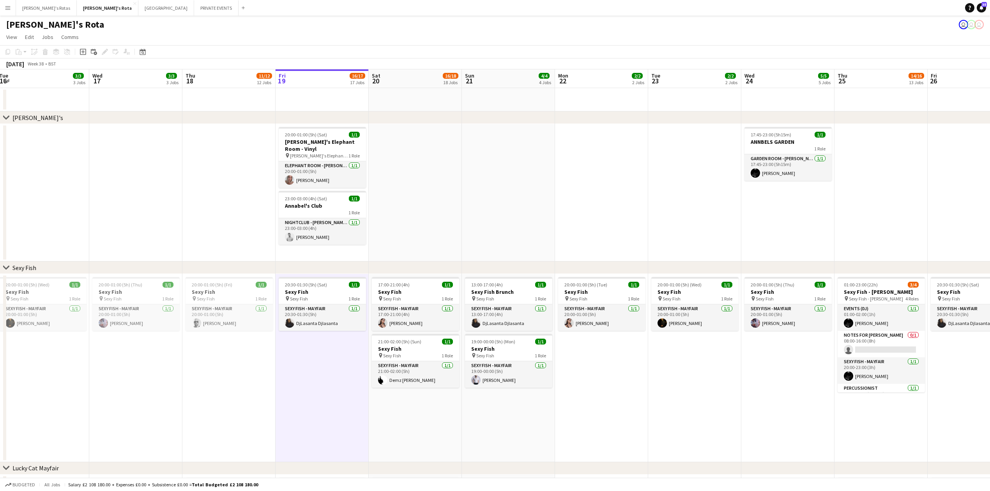
drag, startPoint x: 236, startPoint y: 378, endPoint x: 333, endPoint y: 378, distance: 96.3
click at [237, 378] on app-date-cell "20:00-01:00 (5h) (Fri) 1/1 Sexy Fish pin Sexy Fish 1 Role SEXY FISH - MAYFAIR […" at bounding box center [228, 368] width 93 height 188
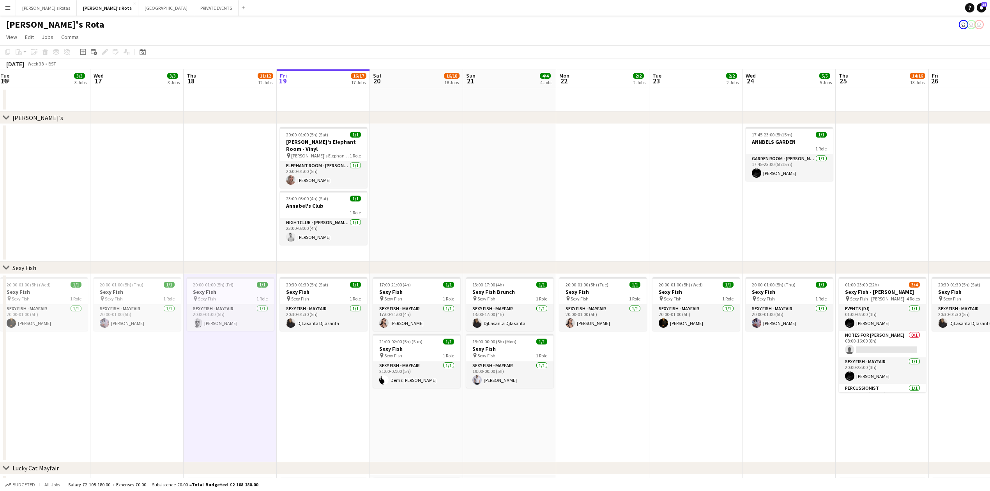
click at [335, 378] on app-date-cell "20:30-01:30 (5h) (Sat) 1/1 Sexy Fish pin Sexy Fish 1 Role SEXY FISH - MAYFAIR […" at bounding box center [323, 368] width 93 height 188
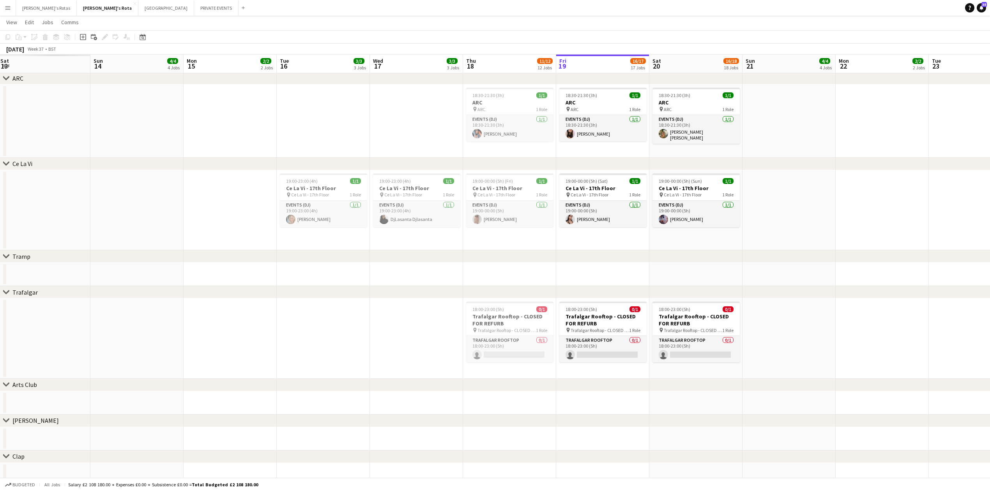
scroll to position [0, 0]
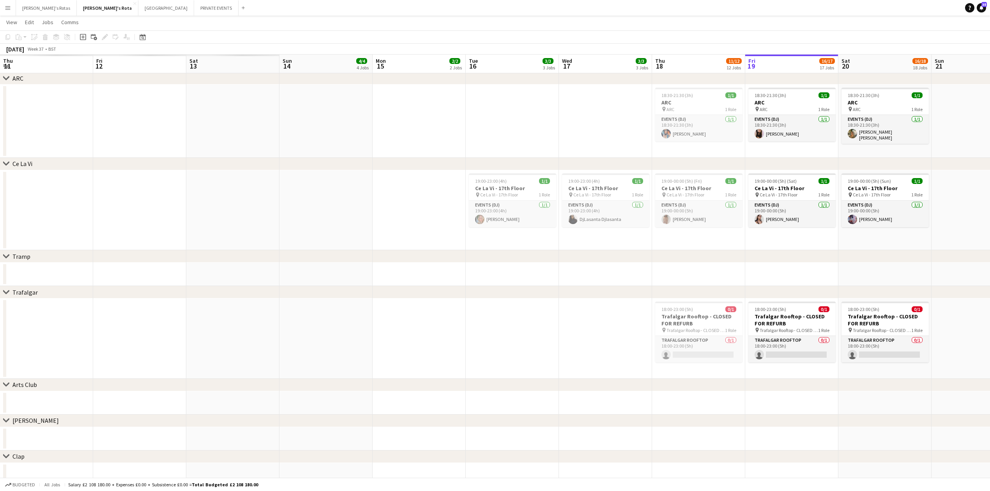
drag, startPoint x: 97, startPoint y: 136, endPoint x: 623, endPoint y: 150, distance: 526.5
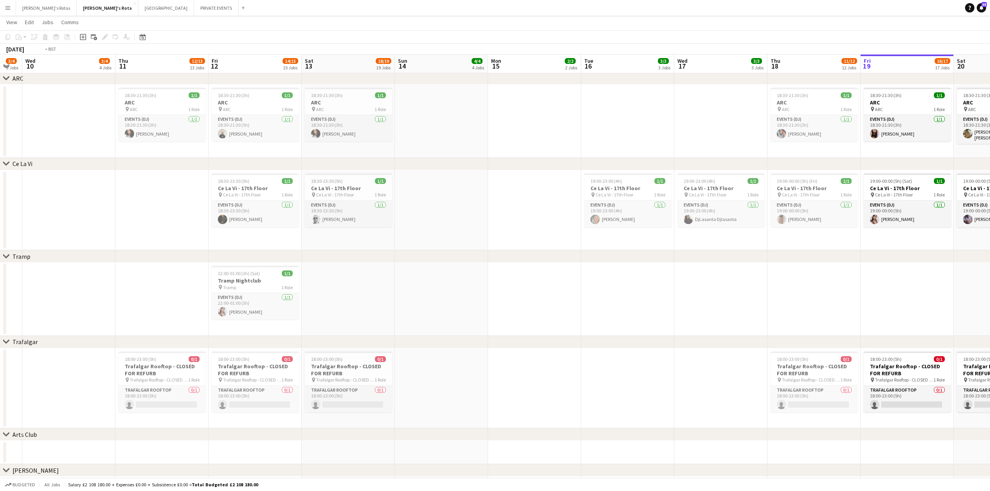
drag, startPoint x: 604, startPoint y: 159, endPoint x: 522, endPoint y: 167, distance: 81.9
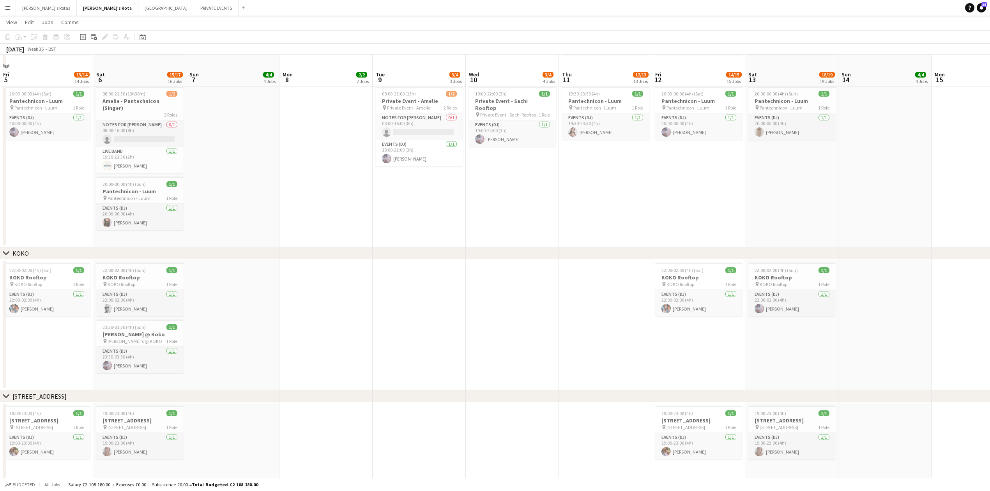
scroll to position [864, 0]
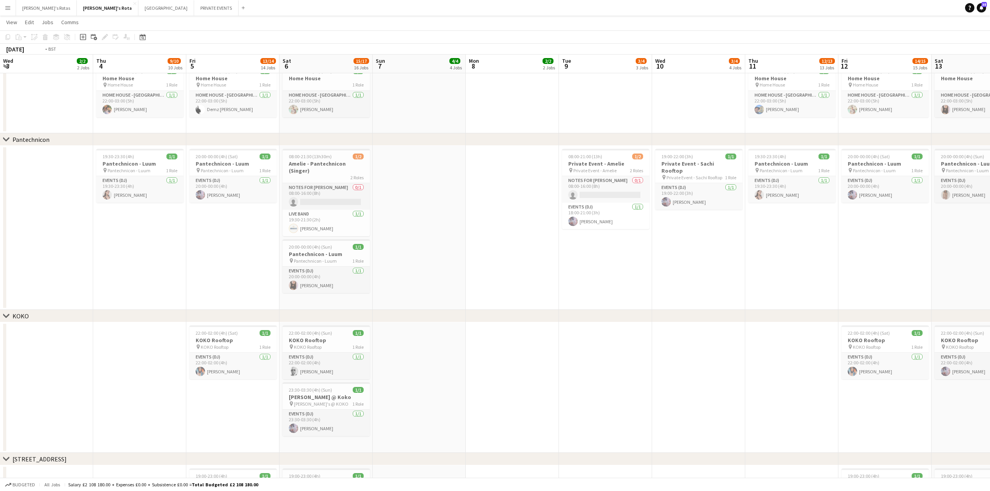
drag, startPoint x: 276, startPoint y: 278, endPoint x: 493, endPoint y: 270, distance: 216.9
click at [551, 270] on app-calendar-viewport "Mon 1 Tue 2 Wed 3 2/2 2 Jobs Thu 4 9/10 10 Jobs Fri 5 13/14 14 Jobs Sat 6 15/17…" at bounding box center [495, 378] width 990 height 2424
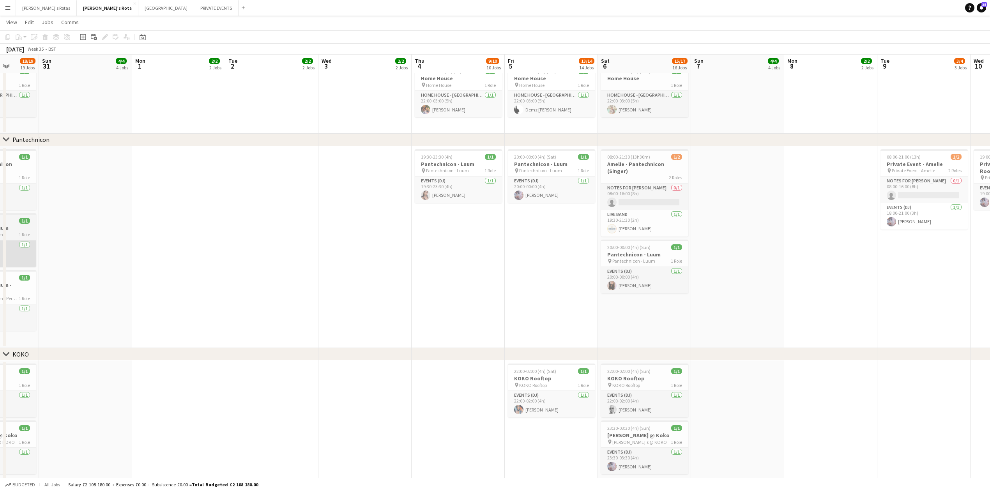
scroll to position [0, 0]
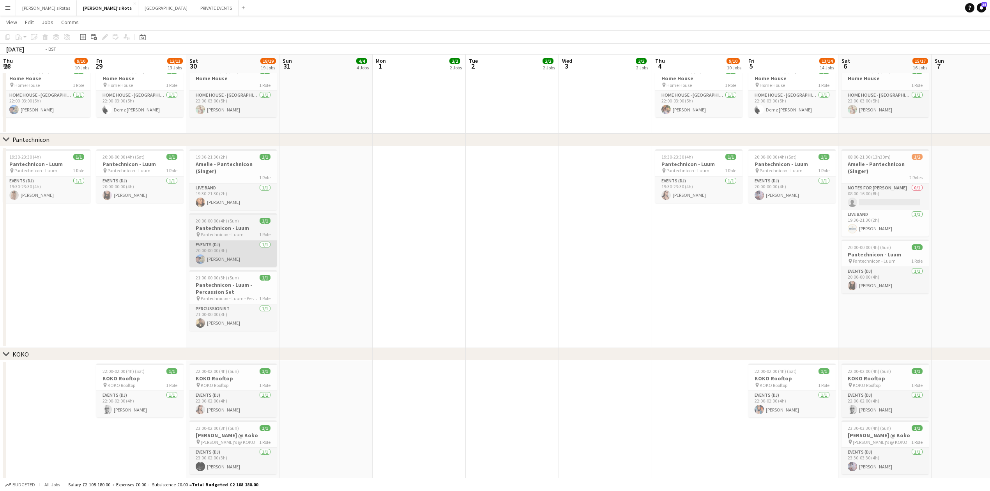
drag, startPoint x: 275, startPoint y: 273, endPoint x: 723, endPoint y: 245, distance: 448.9
click at [939, 235] on app-calendar-viewport "Thu 28 9/10 10 Jobs Fri 29 12/13 13 Jobs Sat 30 18/19 19 Jobs Sun 31 4/4 4 Jobs…" at bounding box center [495, 365] width 990 height 2526
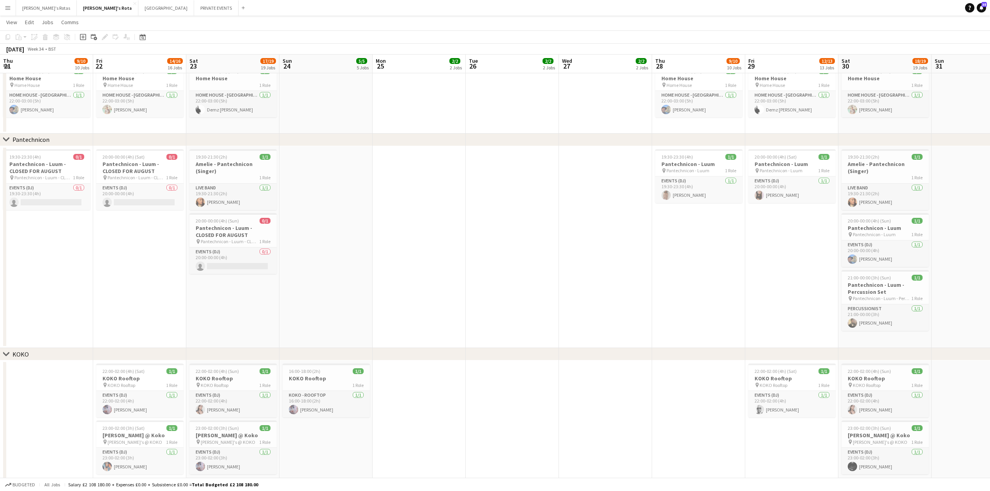
click at [990, 202] on html "Menu Boards Boards Boards All jobs Status Workforce Workforce My Workforce Recr…" at bounding box center [495, 357] width 990 height 2570
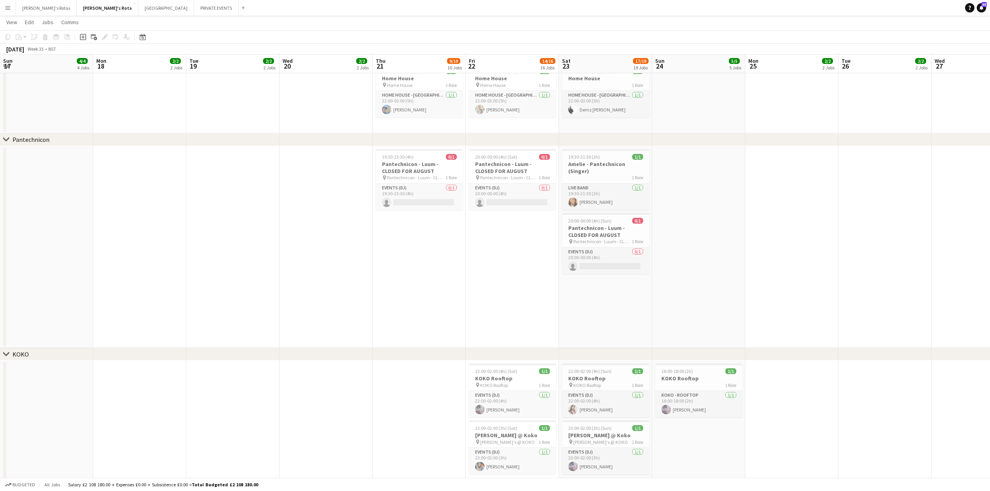
drag, startPoint x: 858, startPoint y: 191, endPoint x: 964, endPoint y: 181, distance: 106.5
click at [984, 180] on app-calendar-viewport "Fri 15 12/14 14 Jobs Sat 16 15/17 17 Jobs Sun 17 4/4 4 Jobs Mon 18 2/2 2 Jobs T…" at bounding box center [495, 365] width 990 height 2526
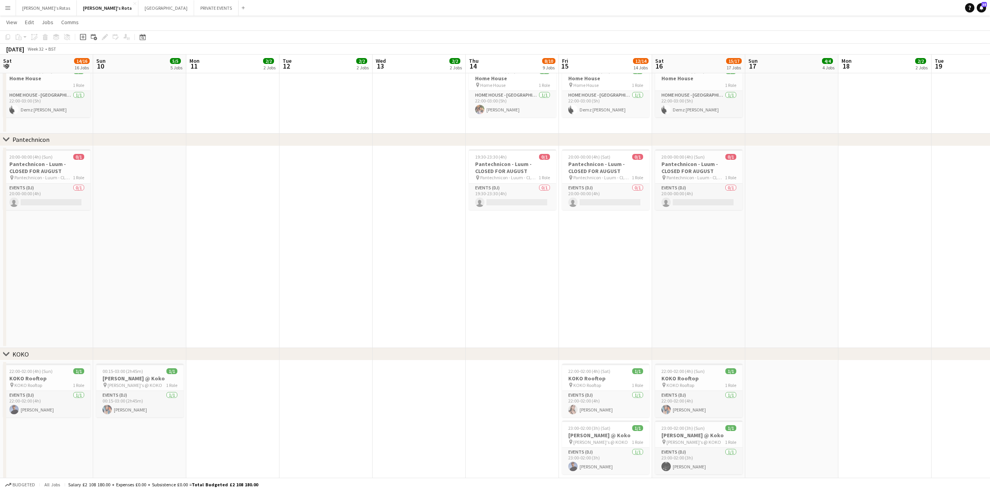
drag, startPoint x: 966, startPoint y: 179, endPoint x: 303, endPoint y: 214, distance: 663.3
click at [969, 179] on app-calendar-viewport "Thu 7 Fri 8 Sat 9 14/16 16 Jobs Sun 10 5/5 5 Jobs Mon 11 2/2 2 Jobs Tue 12 2/2 …" at bounding box center [495, 375] width 990 height 2546
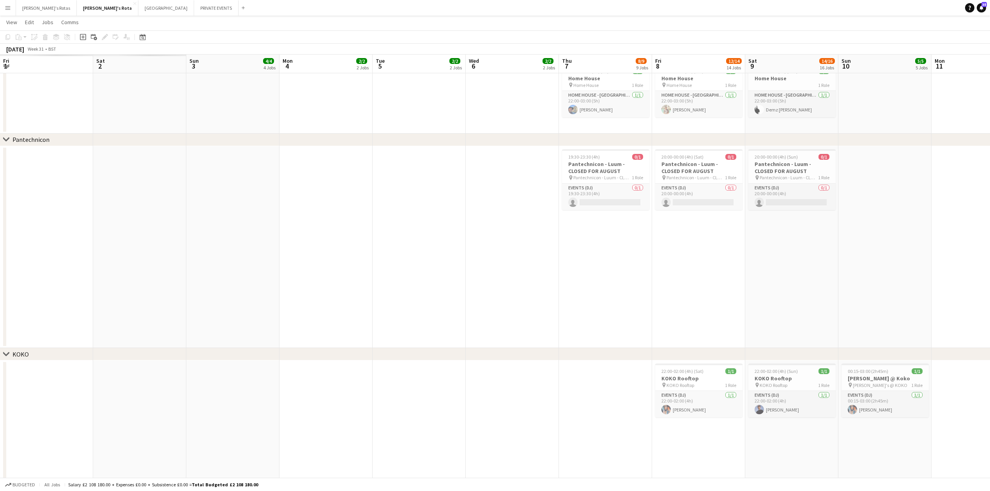
scroll to position [0, 186]
drag, startPoint x: 221, startPoint y: 214, endPoint x: 997, endPoint y: 161, distance: 777.7
click at [990, 161] on html "Menu Boards Boards Boards All jobs Status Workforce Workforce My Workforce Recr…" at bounding box center [495, 366] width 990 height 2589
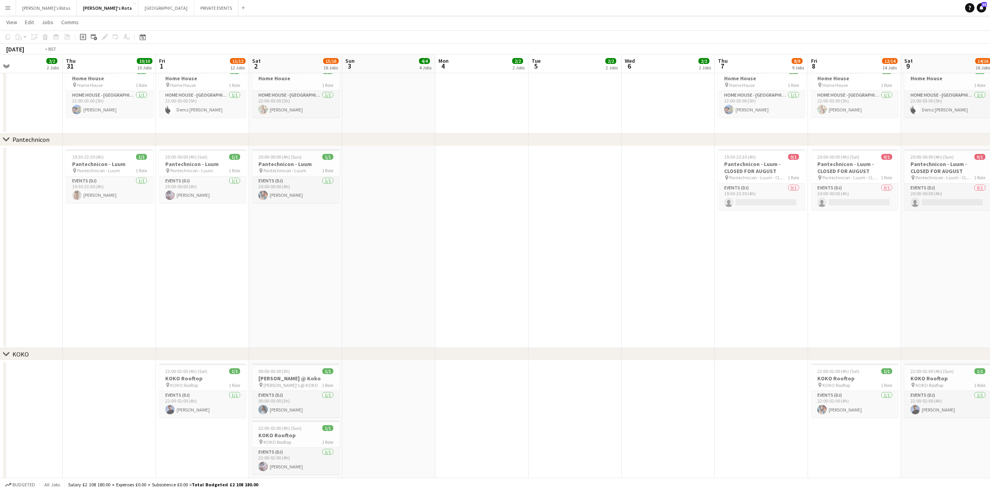
drag, startPoint x: 194, startPoint y: 224, endPoint x: 660, endPoint y: 225, distance: 465.5
click at [875, 194] on app-calendar-viewport "Tue 29 Wed 30 2/2 2 Jobs Thu 31 10/10 10 Jobs Fri 1 11/12 12 Jobs Sat 2 15/16 1…" at bounding box center [495, 375] width 990 height 2546
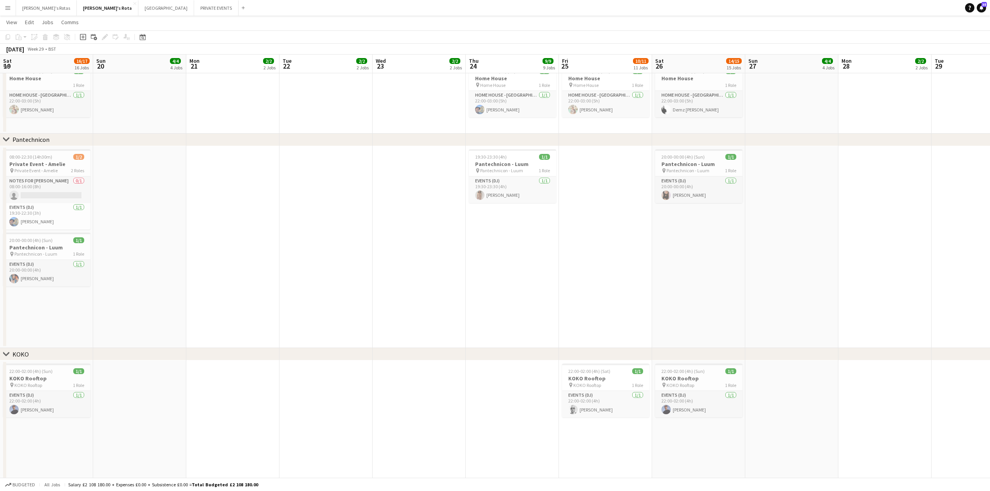
drag, startPoint x: 906, startPoint y: 251, endPoint x: 791, endPoint y: 310, distance: 129.7
click at [990, 247] on html "Menu Boards Boards Boards All jobs Status Workforce Workforce My Workforce Recr…" at bounding box center [495, 366] width 990 height 2589
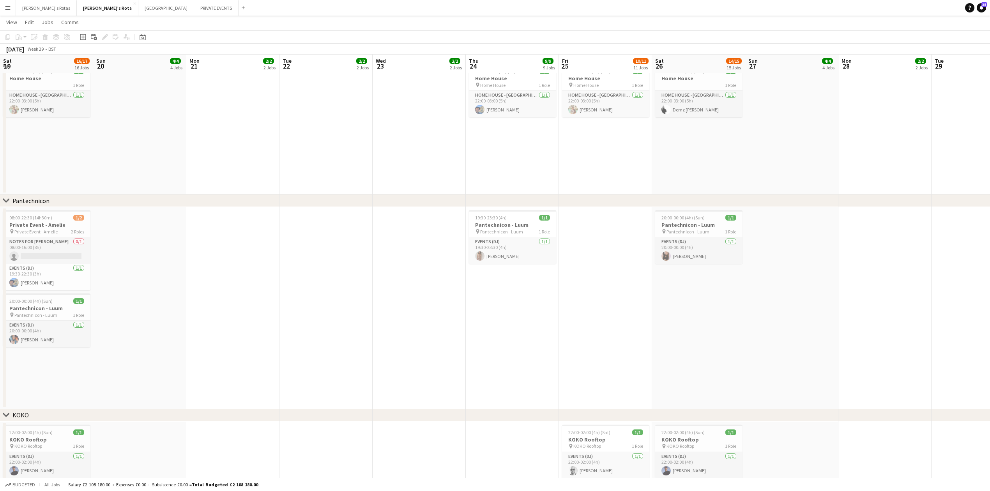
drag, startPoint x: 289, startPoint y: 312, endPoint x: 855, endPoint y: 226, distance: 572.6
click at [911, 223] on app-calendar-viewport "Thu 17 11/11 11 Jobs Fri 18 14/16 13 Jobs Sat 19 16/17 16 Jobs Sun 20 4/4 4 Job…" at bounding box center [495, 405] width 990 height 2607
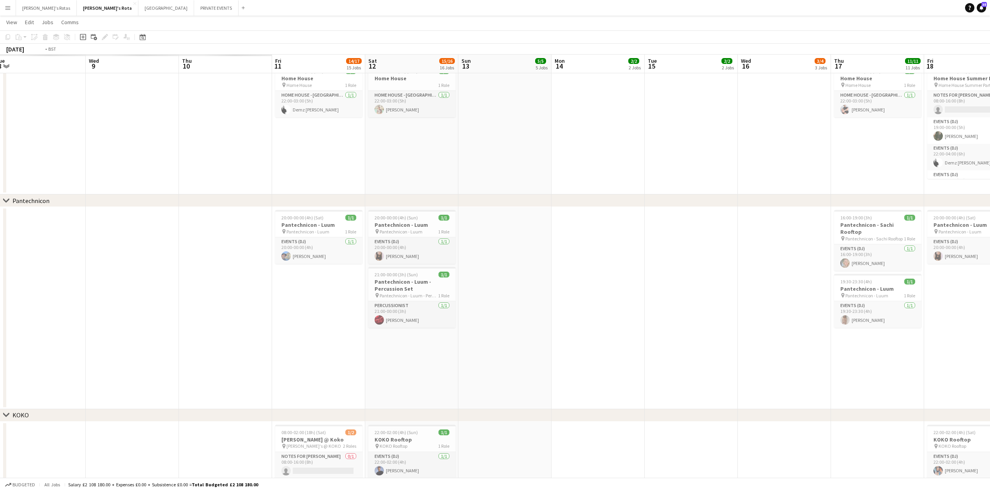
drag, startPoint x: 732, startPoint y: 226, endPoint x: 568, endPoint y: 228, distance: 164.2
click at [847, 211] on app-calendar-viewport "Mon 7 Tue 8 Wed 9 Thu 10 Fri 11 14/17 15 Jobs Sat 12 15/16 16 Jobs Sun 13 5/5 5…" at bounding box center [495, 418] width 990 height 2633
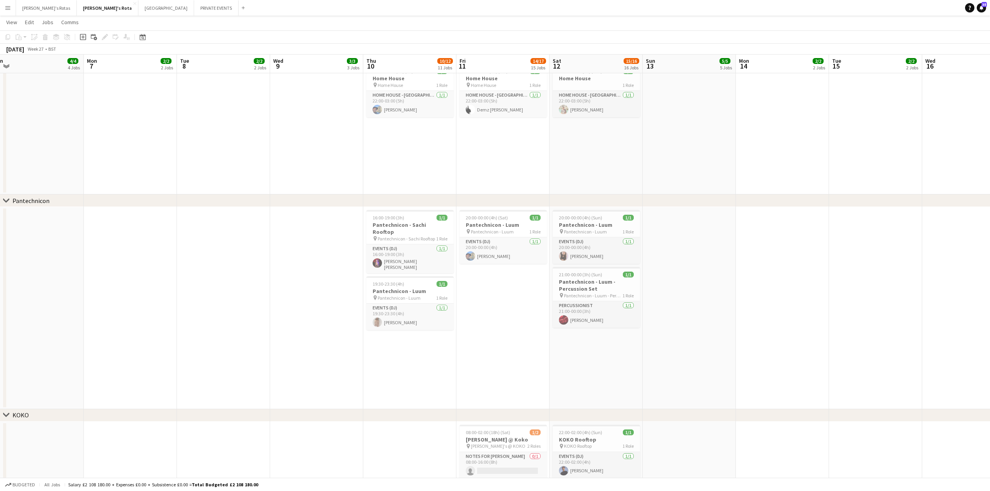
drag, startPoint x: 760, startPoint y: 212, endPoint x: 837, endPoint y: 202, distance: 77.6
click at [875, 197] on div "chevron-right [PERSON_NAME]'s chevron-right Sexy Fish chevron-right Lucky Cat M…" at bounding box center [495, 472] width 990 height 2740
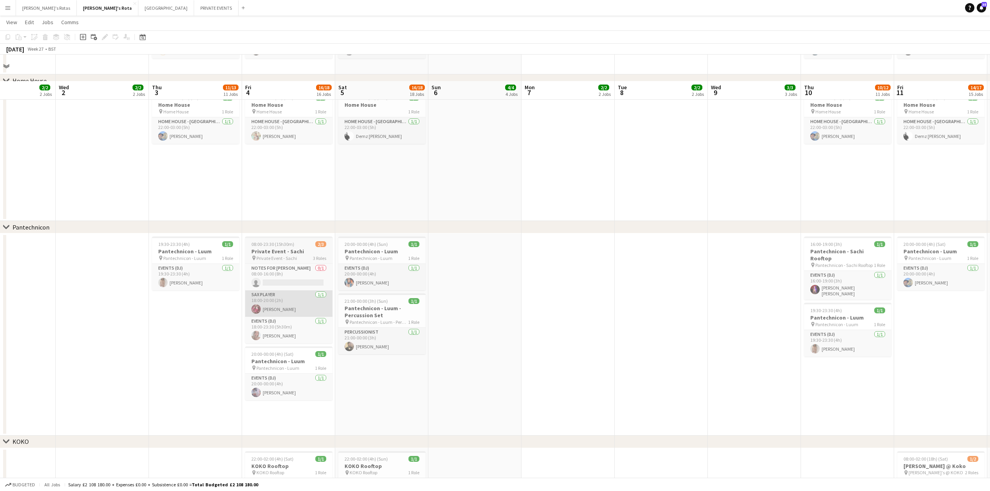
scroll to position [955, 0]
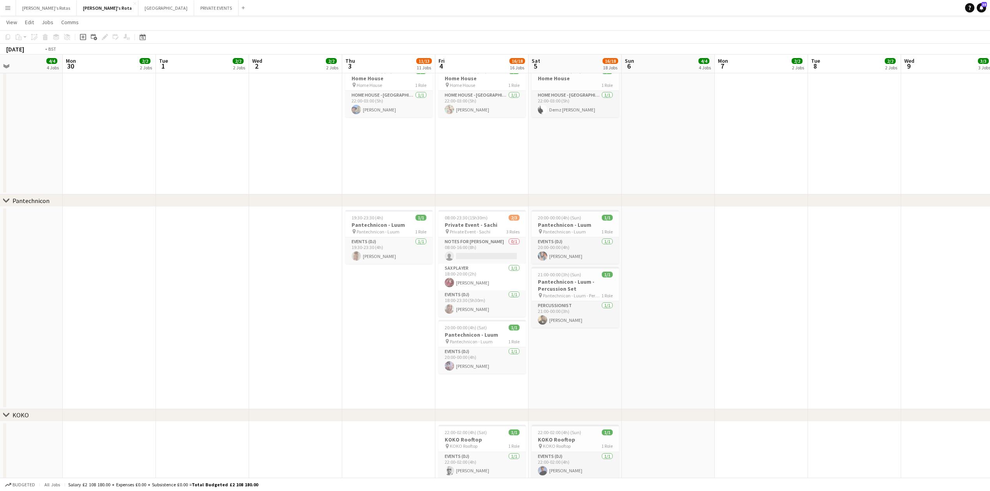
drag, startPoint x: 344, startPoint y: 289, endPoint x: 616, endPoint y: 257, distance: 274.3
click at [775, 250] on app-calendar-viewport "Sat 28 Sun 29 4/4 4 Jobs Mon 30 2/2 2 Jobs Tue 1 2/2 2 Jobs Wed 2 2/2 2 Jobs Th…" at bounding box center [495, 459] width 990 height 2767
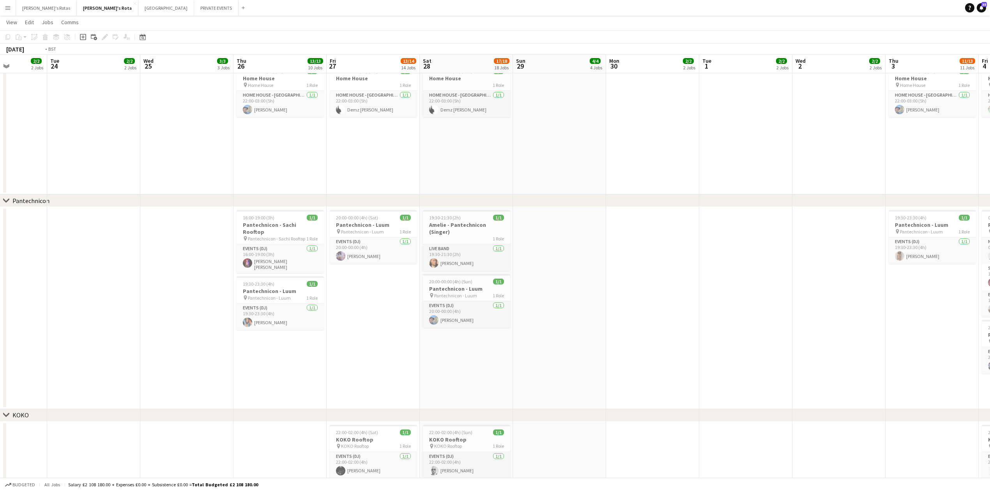
drag, startPoint x: 255, startPoint y: 275, endPoint x: 996, endPoint y: 182, distance: 747.7
click at [990, 182] on html "Menu Boards Boards Boards All jobs Status Workforce Workforce My Workforce Recr…" at bounding box center [495, 475] width 990 height 2860
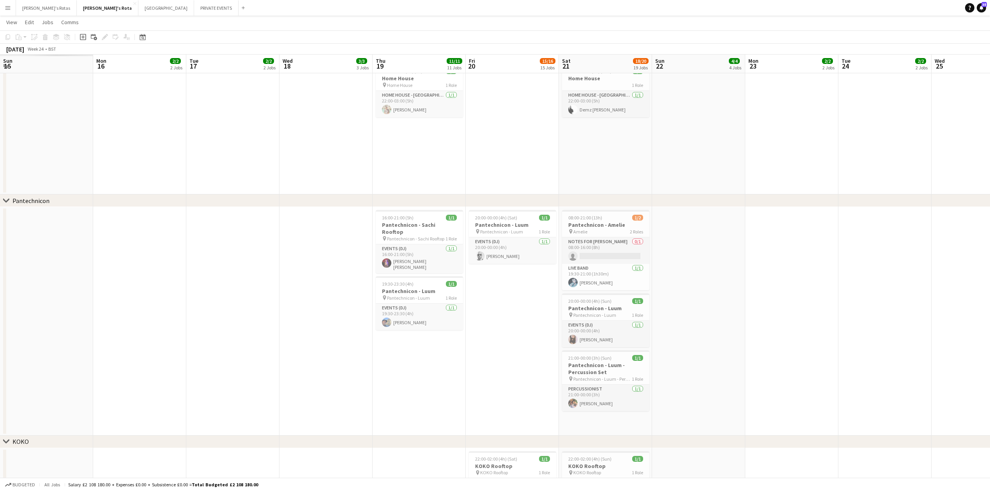
scroll to position [0, 0]
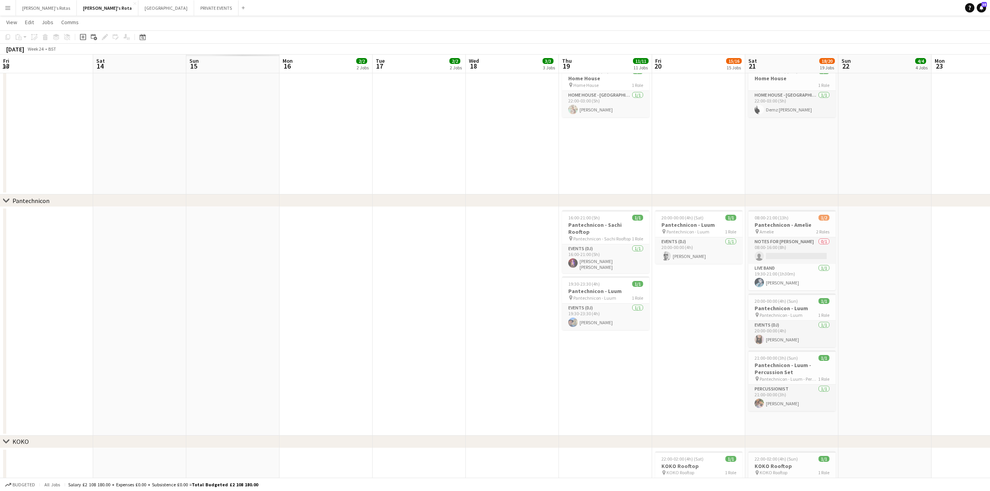
drag, startPoint x: 239, startPoint y: 228, endPoint x: 543, endPoint y: 209, distance: 304.7
click at [875, 159] on app-calendar-viewport "Fri 13 Sat 14 Sun 15 Mon 16 2/2 2 Jobs Tue 17 2/2 2 Jobs Wed 18 3/3 3 Jobs Thu …" at bounding box center [495, 497] width 990 height 2843
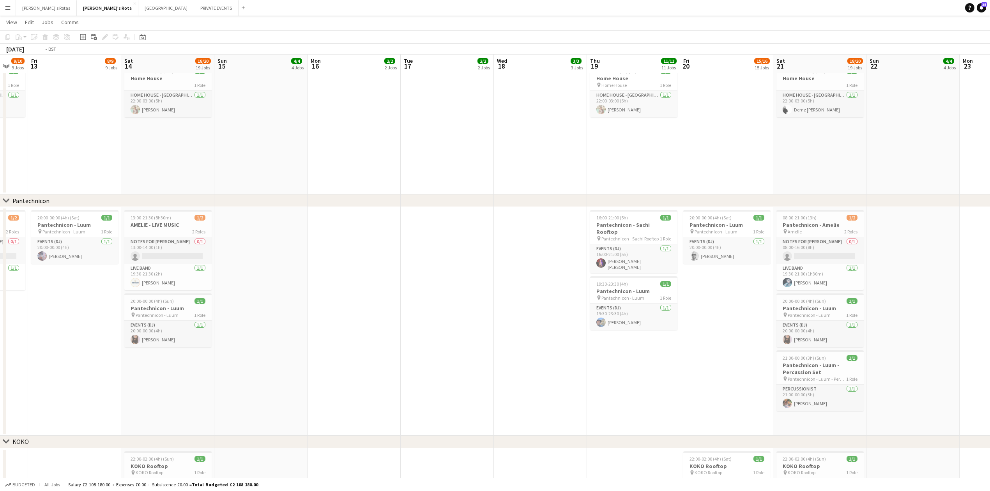
drag, startPoint x: 254, startPoint y: 261, endPoint x: 747, endPoint y: 193, distance: 497.8
click at [747, 193] on app-calendar-viewport "Wed 11 3/3 3 Jobs Thu 12 9/10 9 Jobs Fri 13 8/9 9 Jobs Sat 14 18/20 19 Jobs Sun…" at bounding box center [495, 497] width 990 height 2843
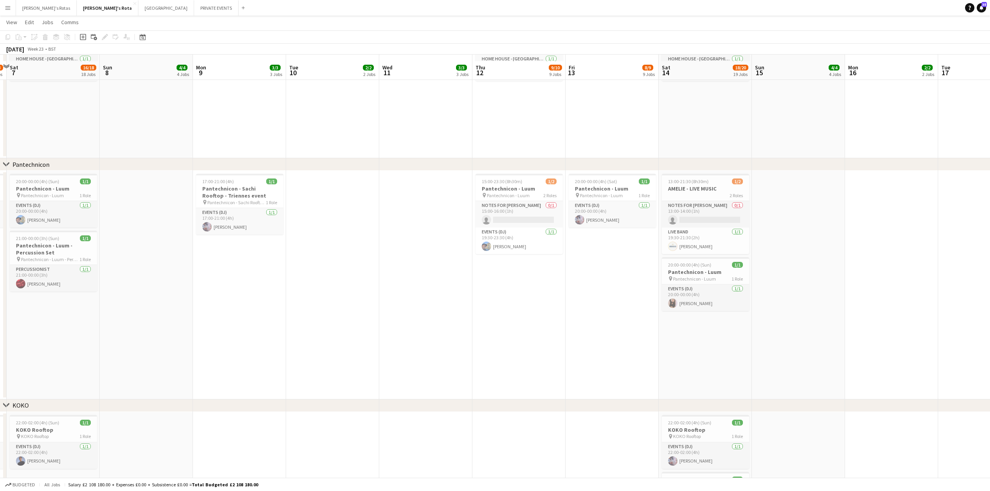
scroll to position [1007, 0]
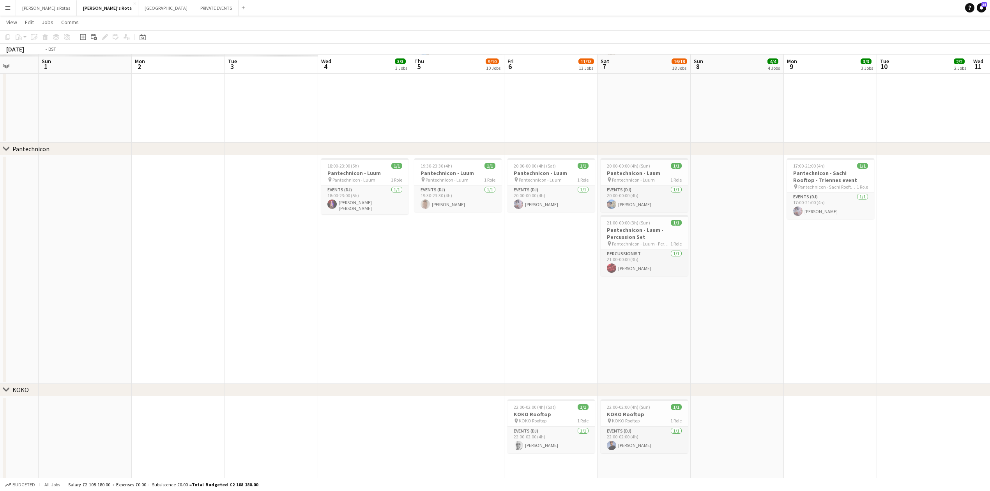
drag, startPoint x: 223, startPoint y: 253, endPoint x: 269, endPoint y: 294, distance: 61.0
click at [814, 214] on app-calendar-viewport "Sat 31 Sun 1 Mon 2 Tue 3 Wed 4 3/3 3 Jobs Thu 5 9/10 10 Jobs Fri 6 11/13 13 Job…" at bounding box center [495, 445] width 990 height 2843
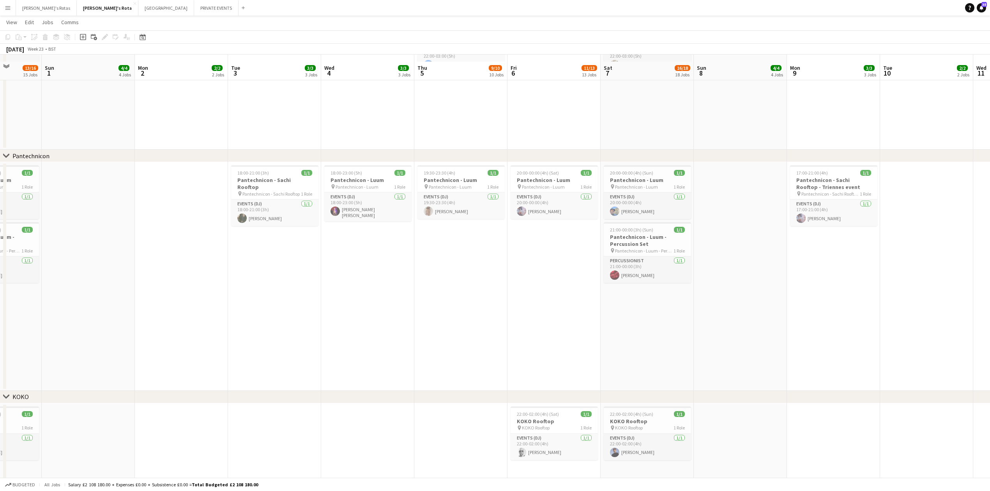
scroll to position [1014, 0]
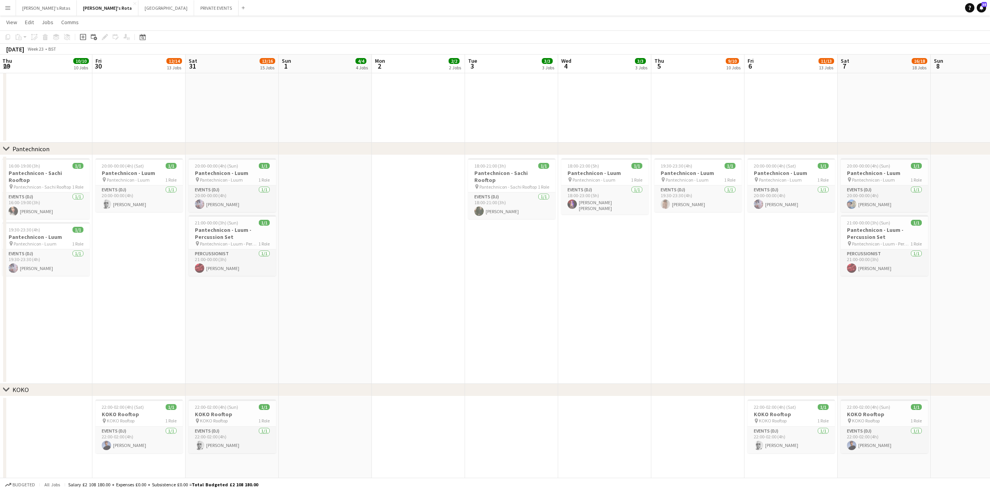
drag, startPoint x: 239, startPoint y: 296, endPoint x: 660, endPoint y: 257, distance: 422.1
click at [716, 259] on app-calendar-viewport "Thu 29 10/10 10 Jobs Fri 30 12/14 13 Jobs Sat 31 13/16 15 Jobs Sun 1 4/4 4 Jobs…" at bounding box center [495, 445] width 990 height 2857
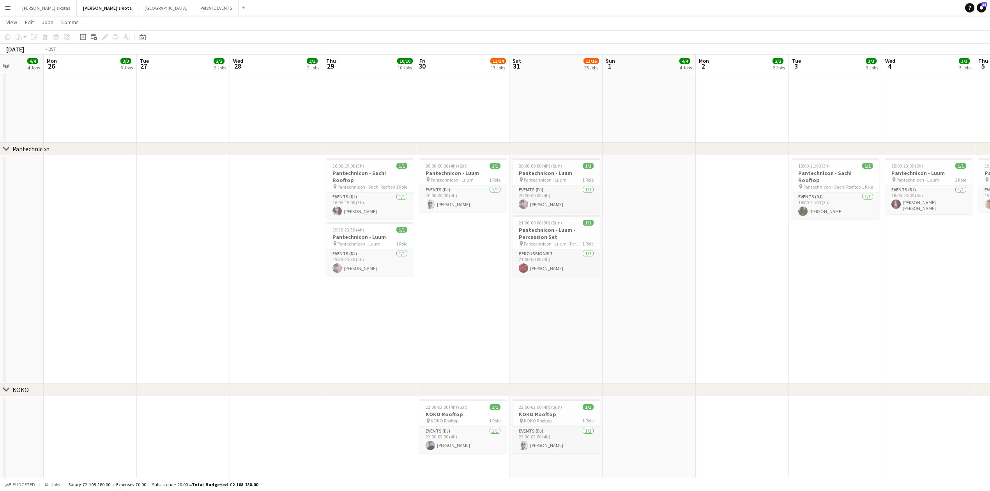
drag, startPoint x: 116, startPoint y: 289, endPoint x: 582, endPoint y: 255, distance: 467.6
click at [724, 246] on app-calendar-viewport "Sat 24 14/17 15 Jobs Sun 25 4/4 4 Jobs Mon 26 3/3 3 Jobs Tue 27 2/2 2 Jobs Wed …" at bounding box center [495, 445] width 990 height 2857
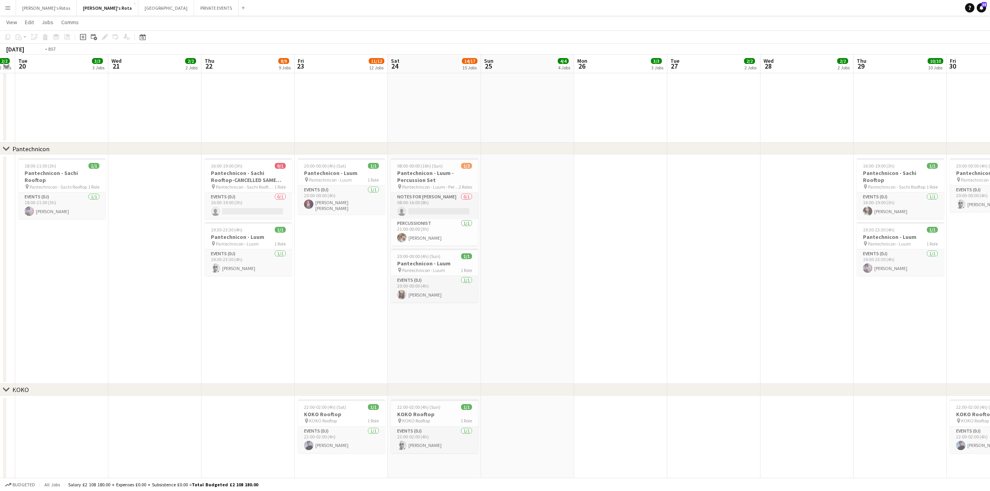
drag, startPoint x: 219, startPoint y: 282, endPoint x: 740, endPoint y: 214, distance: 525.3
click at [740, 214] on app-calendar-viewport "Sat 17 14/16 15 Jobs Sun 18 4/4 4 Jobs Mon 19 2/2 2 Jobs Tue 20 3/3 3 Jobs Wed …" at bounding box center [495, 445] width 990 height 2857
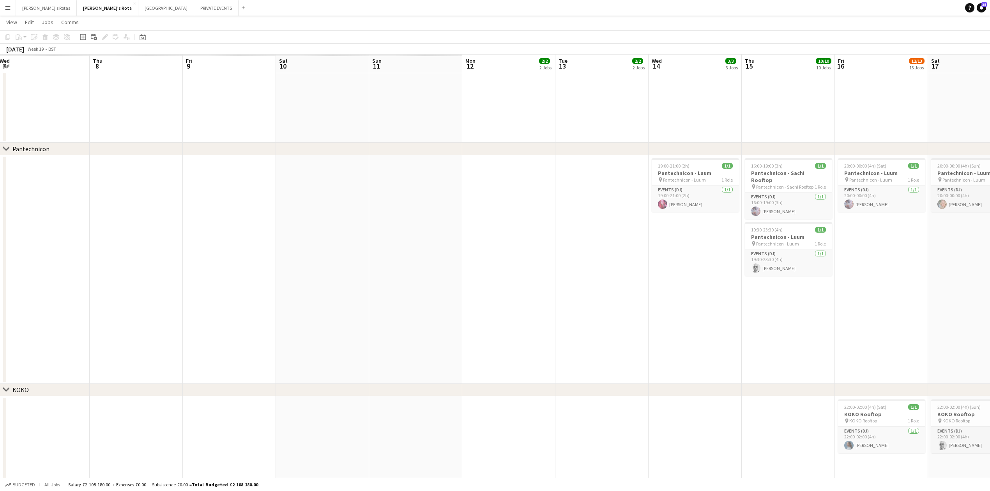
drag, startPoint x: 536, startPoint y: 231, endPoint x: 685, endPoint y: 190, distance: 154.5
click at [815, 189] on app-calendar-viewport "Wed 7 Thu 8 Fri 9 Sat 10 Sun 11 Mon 12 2/2 2 Jobs Tue 13 2/2 2 Jobs Wed 14 3/3 …" at bounding box center [495, 445] width 990 height 2857
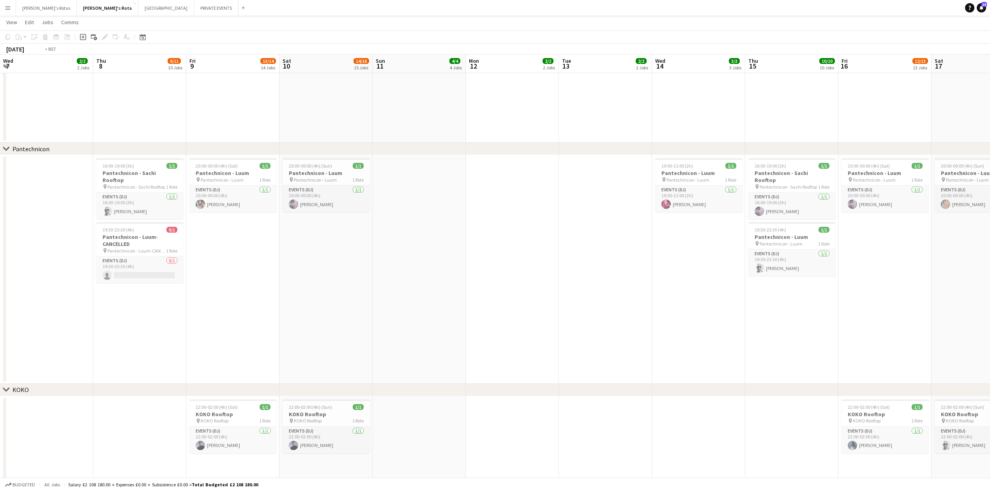
scroll to position [0, 85]
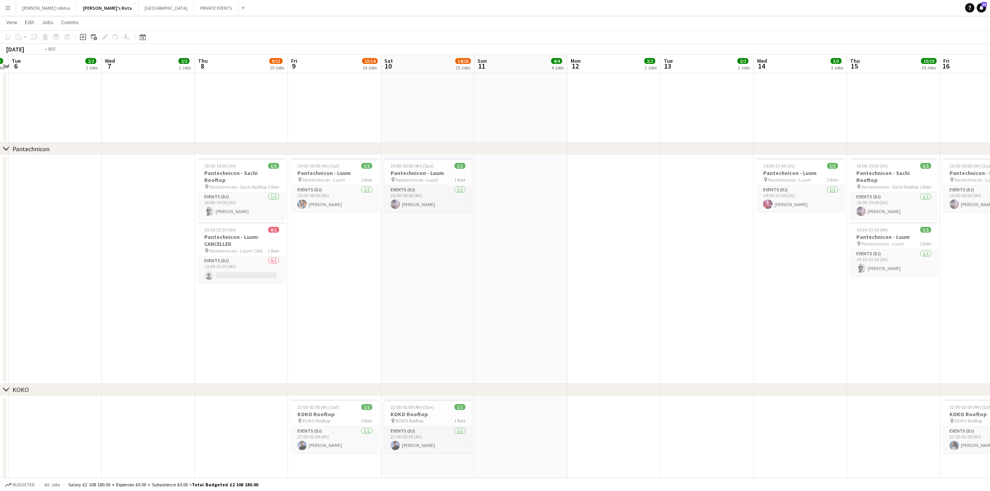
drag, startPoint x: 768, startPoint y: 189, endPoint x: 818, endPoint y: 180, distance: 50.7
click at [821, 180] on app-calendar-viewport "Mon 5 3/3 3 Jobs Tue 6 2/2 2 Jobs Wed 7 2/2 2 Jobs Thu 8 9/11 10 Jobs Fri 9 13/…" at bounding box center [495, 445] width 990 height 2857
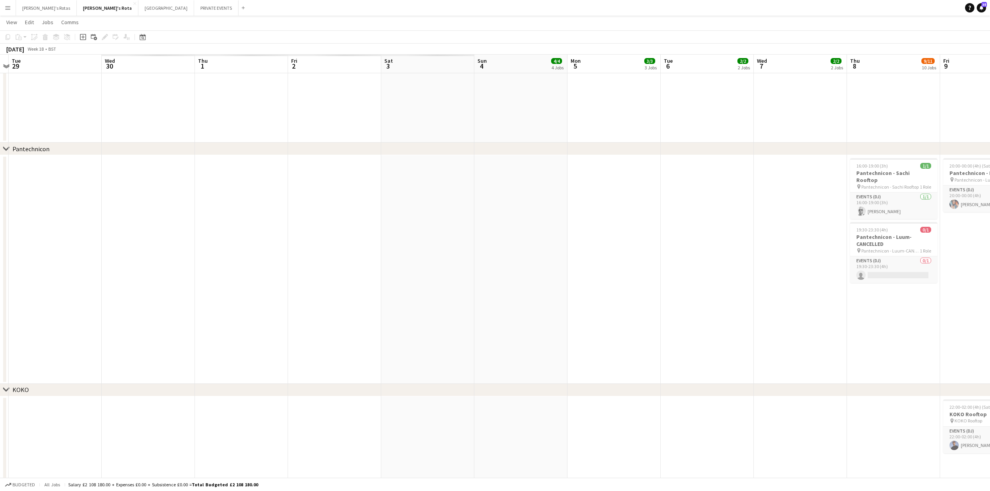
scroll to position [1045, 0]
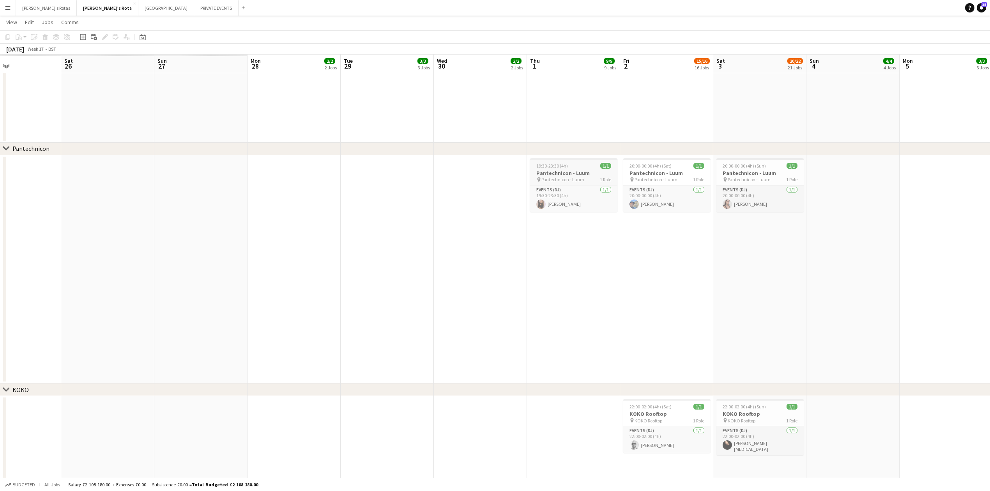
drag, startPoint x: 361, startPoint y: 234, endPoint x: 758, endPoint y: 165, distance: 403.4
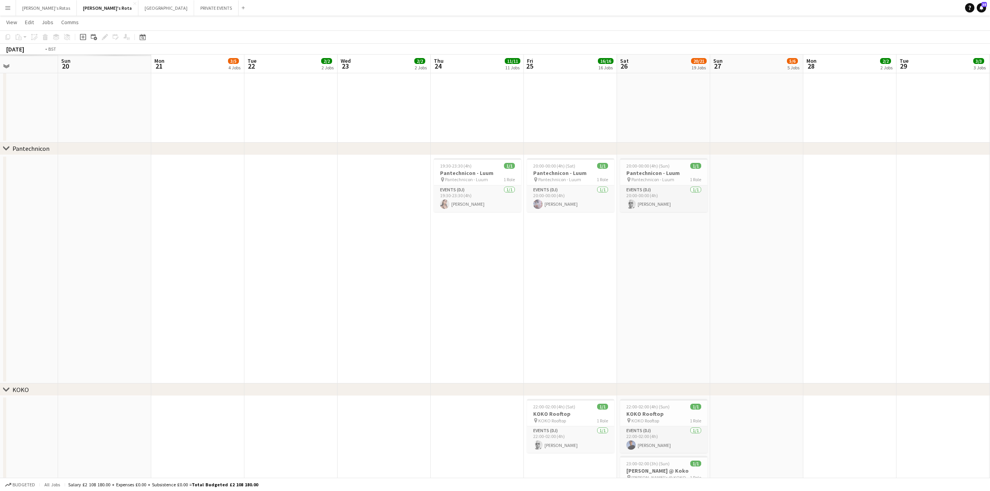
drag, startPoint x: 317, startPoint y: 238, endPoint x: 548, endPoint y: 213, distance: 232.1
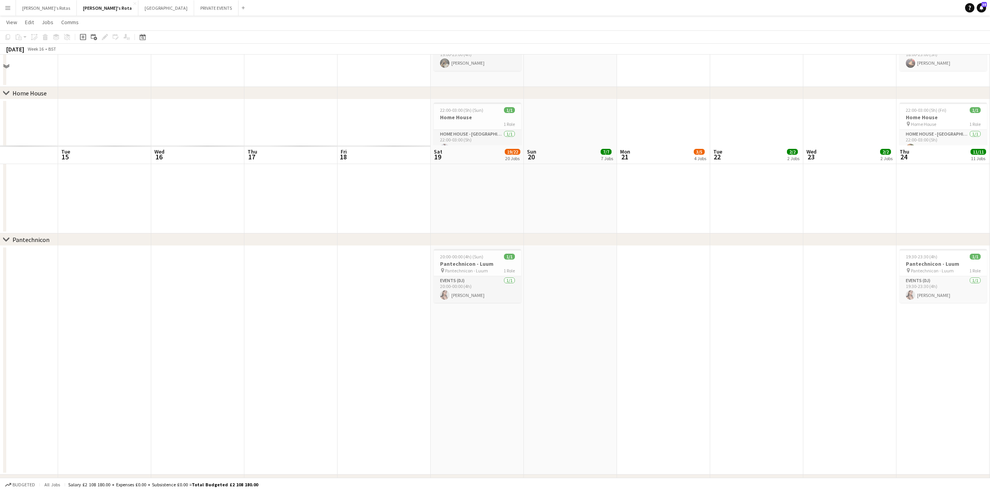
scroll to position [1136, 0]
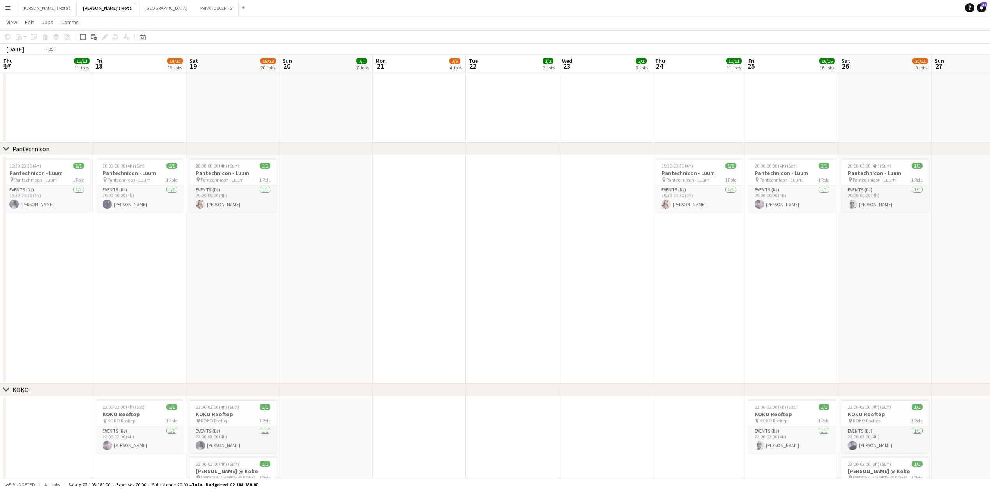
drag, startPoint x: 145, startPoint y: 303, endPoint x: 772, endPoint y: 212, distance: 633.5
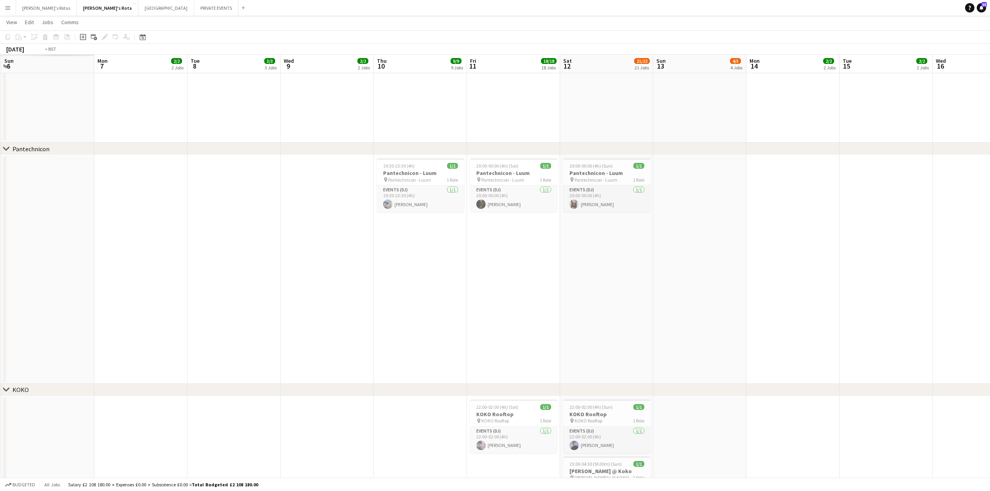
drag, startPoint x: 84, startPoint y: 239, endPoint x: 496, endPoint y: 235, distance: 411.7
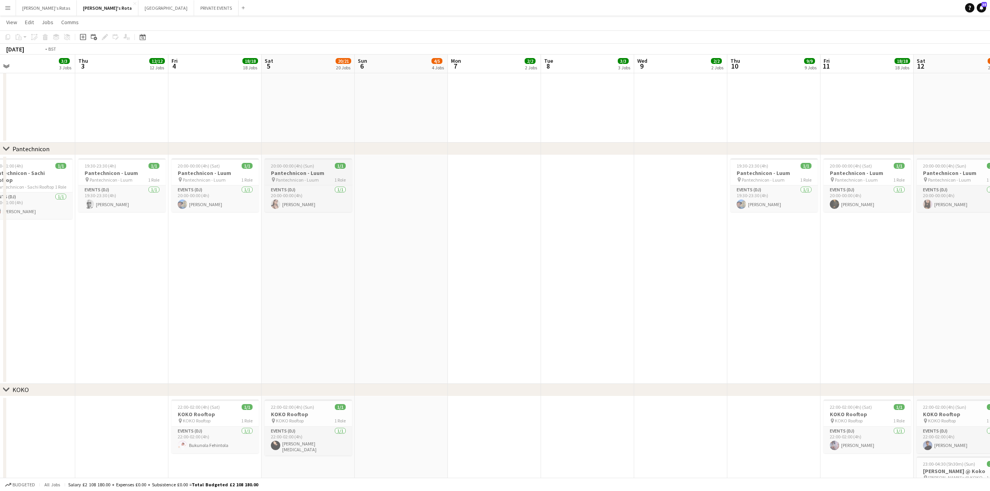
drag, startPoint x: 167, startPoint y: 276, endPoint x: 833, endPoint y: 167, distance: 674.4
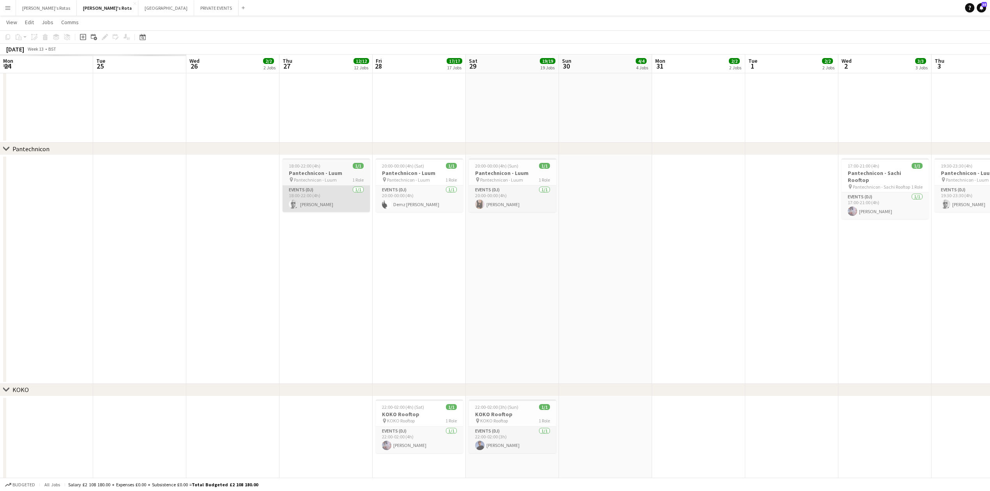
drag, startPoint x: 641, startPoint y: 198, endPoint x: 485, endPoint y: 205, distance: 156.1
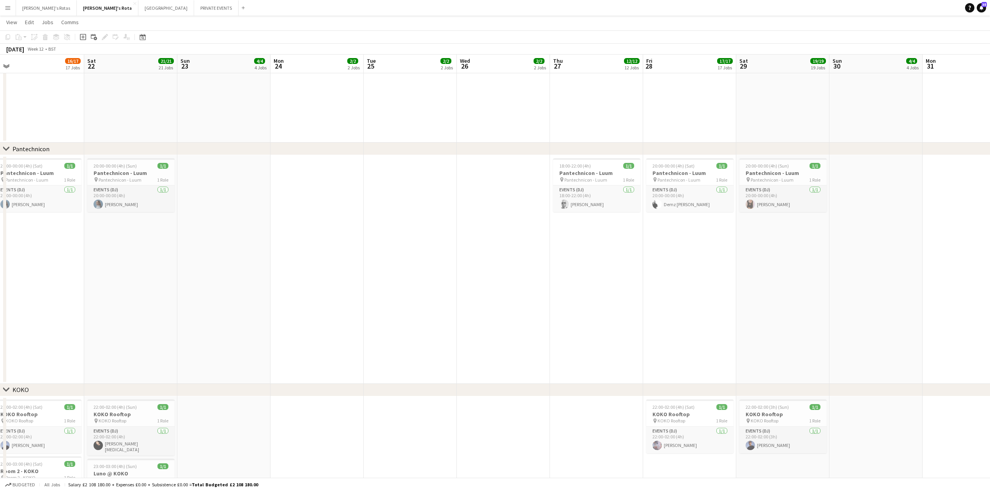
drag, startPoint x: 83, startPoint y: 261, endPoint x: 751, endPoint y: 196, distance: 670.7
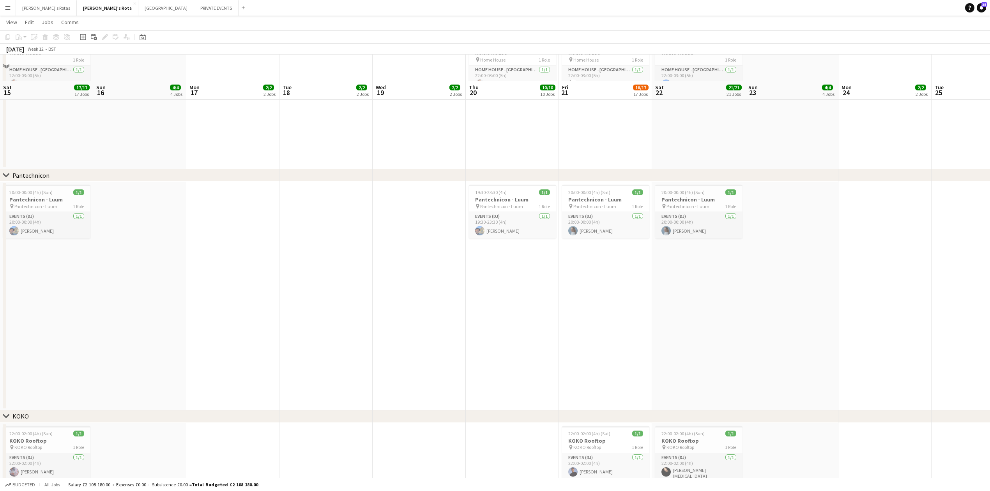
scroll to position [1162, 0]
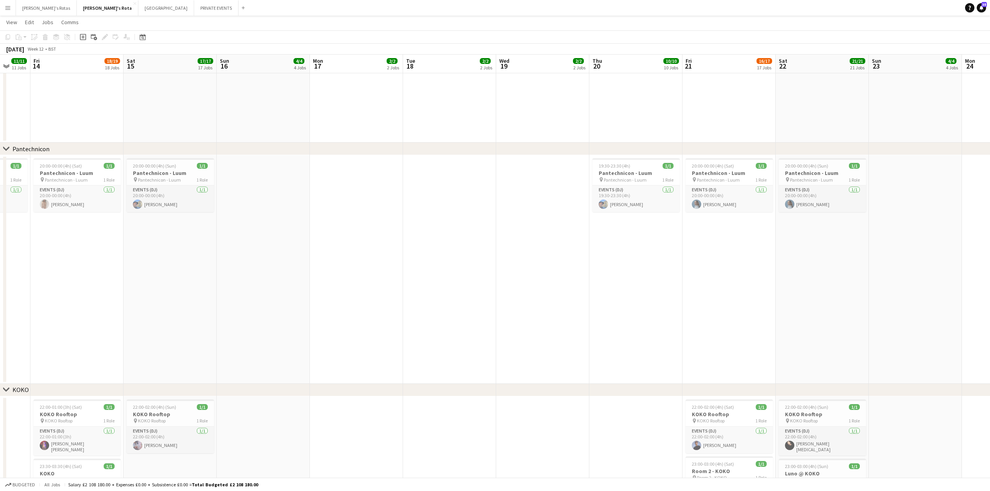
drag, startPoint x: 246, startPoint y: 251, endPoint x: 950, endPoint y: 140, distance: 713.1
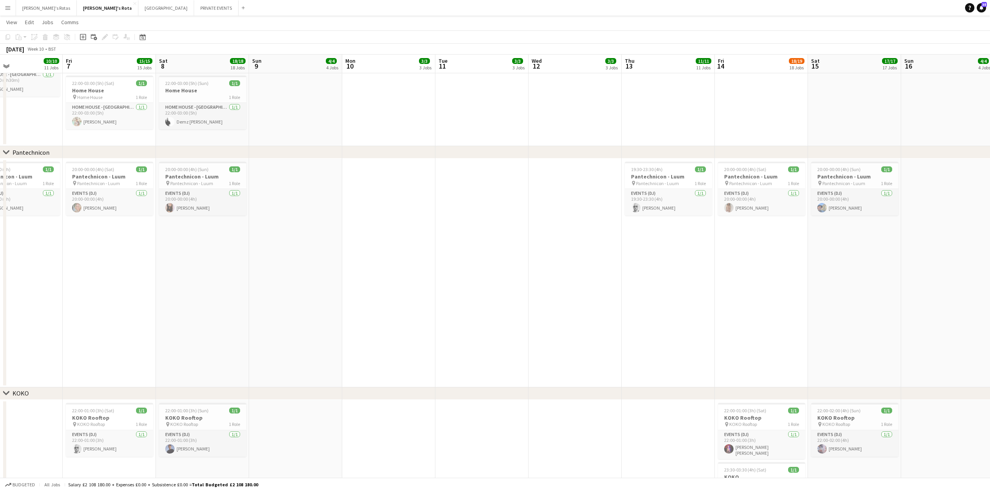
drag
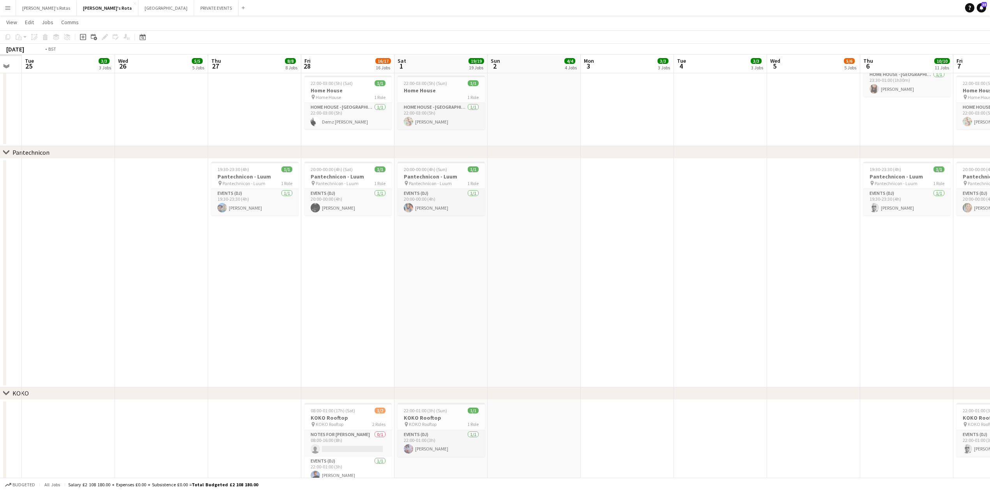
scroll to position [0, 0]
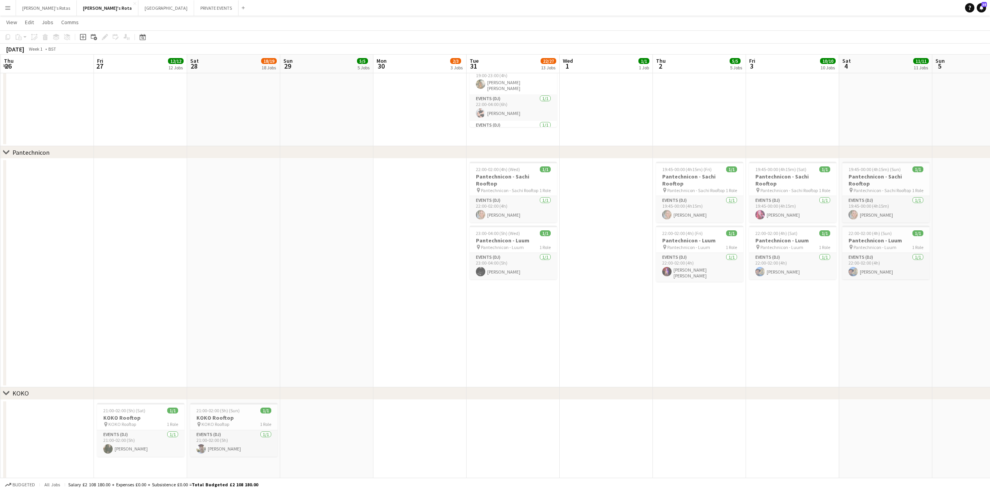
scroll to position [0, 239]
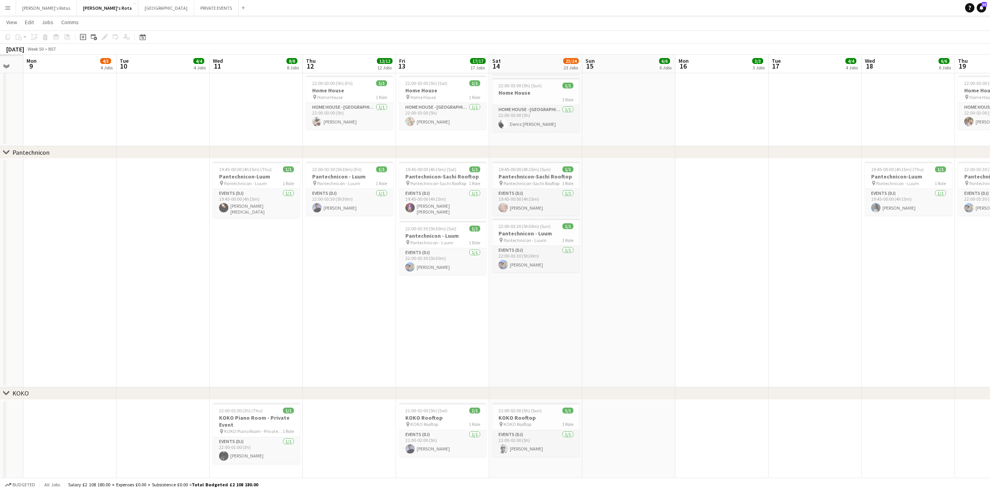
scroll to position [0, 214]
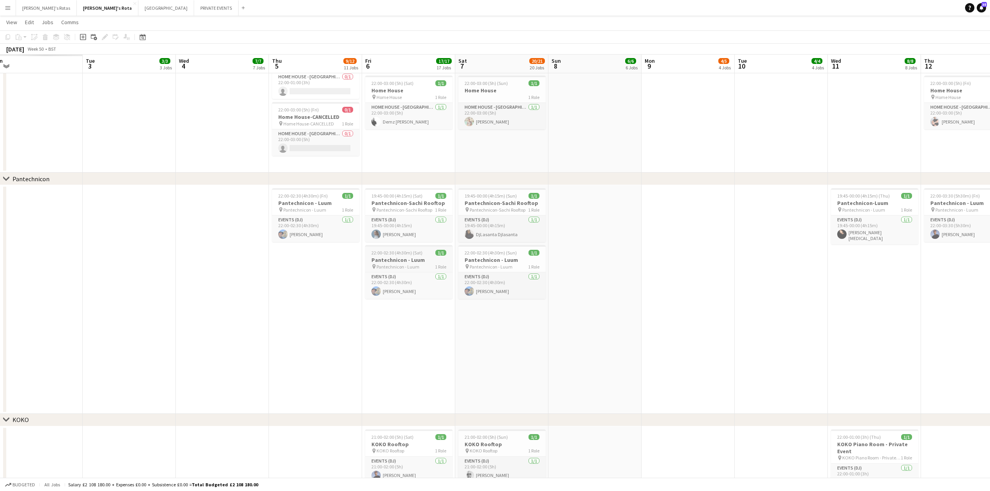
scroll to position [0, 0]
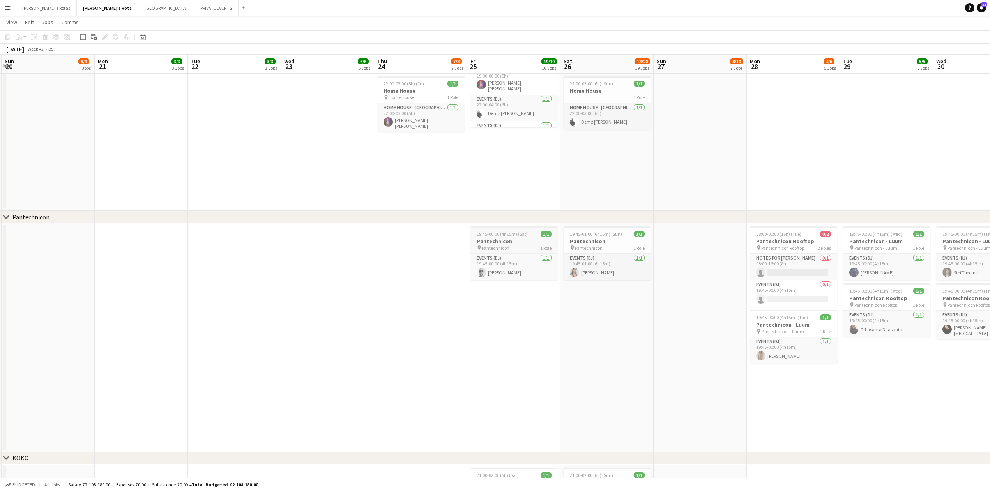
click at [489, 242] on h3 "Pantechnicon" at bounding box center [514, 241] width 87 height 7
click at [105, 40] on icon "Edit" at bounding box center [105, 37] width 6 height 6
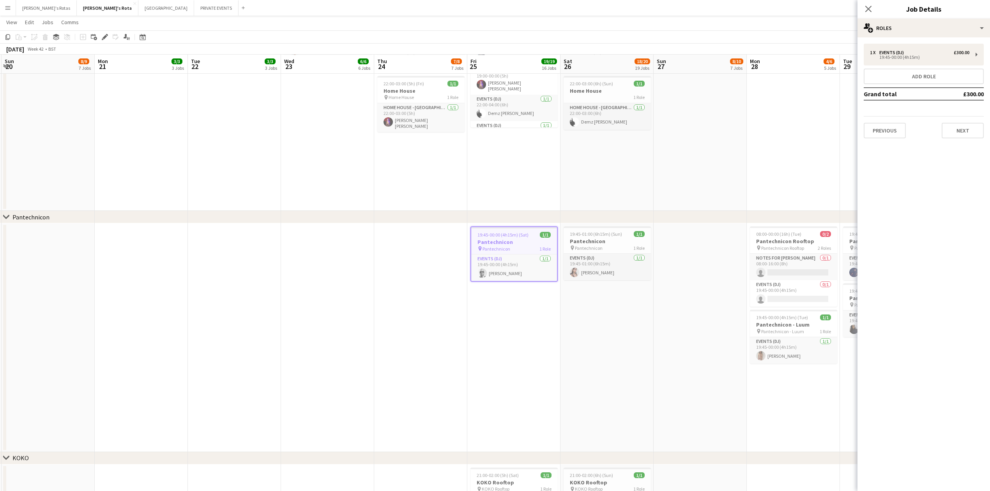
click at [150, 186] on app-date-cell at bounding box center [141, 110] width 93 height 202
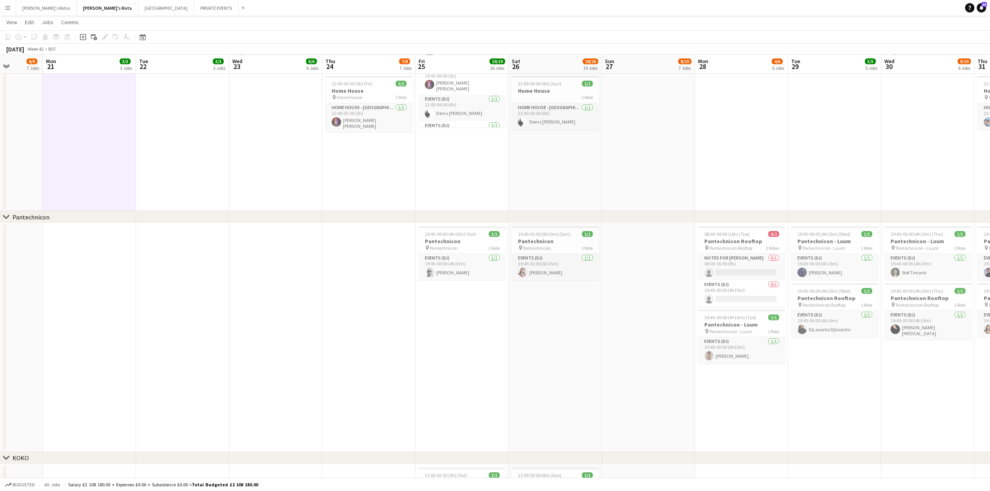
click at [467, 356] on app-date-cell "19:45-00:00 (4h15m) (Sat) 1/1 Pantechnicon pin Pantechnicon 1 Role Events (DJ) …" at bounding box center [462, 337] width 93 height 229
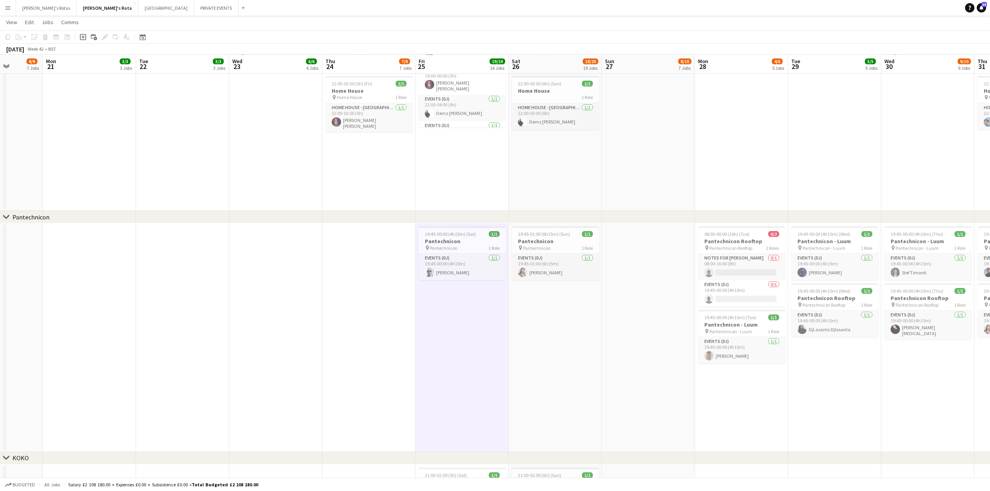
click at [520, 336] on app-date-cell "19:45-01:00 (6h15m) (Sun) 1/1 Pantechnicon pin Pantechnicon 1 Role Events (DJ) …" at bounding box center [555, 337] width 93 height 229
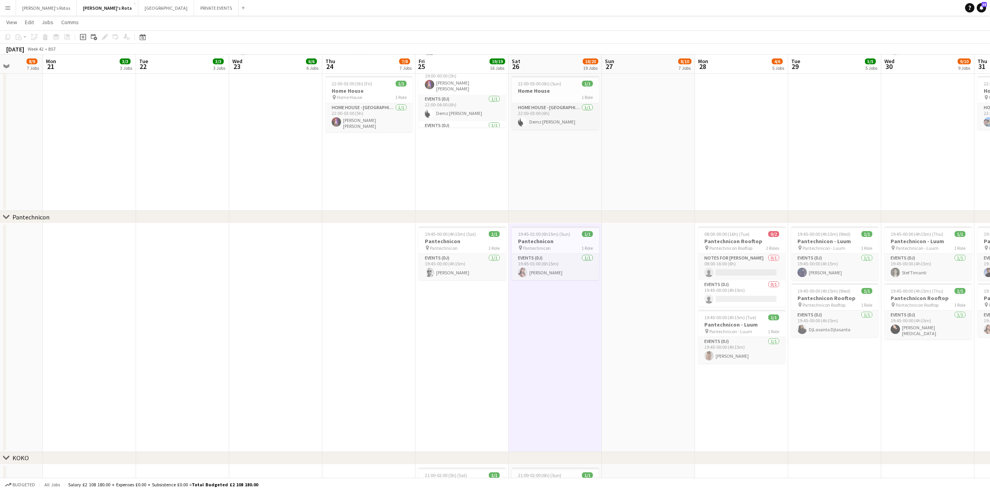
click at [455, 325] on app-date-cell "19:45-00:00 (4h15m) (Sat) 1/1 Pantechnicon pin Pantechnicon 1 Role Events (DJ) …" at bounding box center [462, 337] width 93 height 229
